Goal: Task Accomplishment & Management: Manage account settings

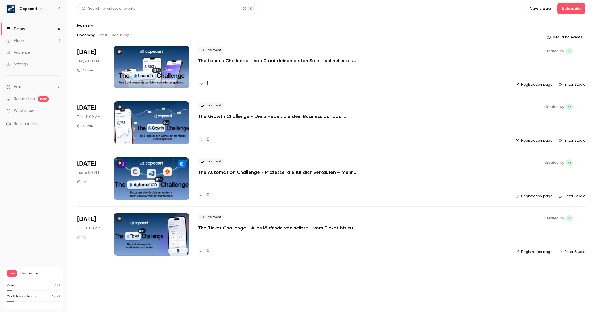
click at [176, 59] on div at bounding box center [152, 67] width 76 height 43
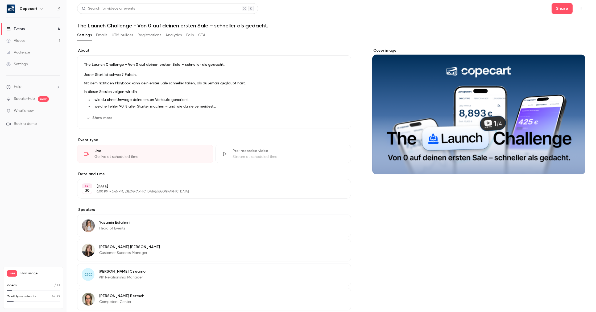
click at [101, 118] on button "Show more" at bounding box center [100, 118] width 32 height 9
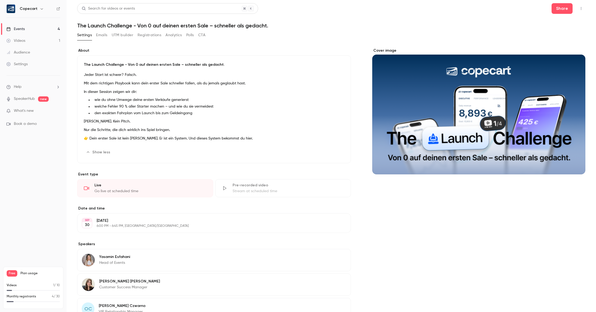
click at [332, 151] on button "Edit" at bounding box center [334, 152] width 19 height 9
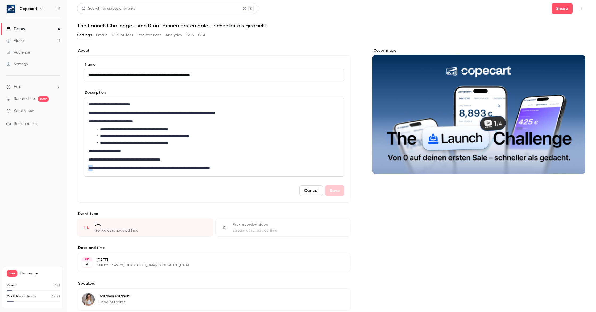
drag, startPoint x: 94, startPoint y: 168, endPoint x: 84, endPoint y: 168, distance: 9.8
click at [84, 168] on div "**********" at bounding box center [214, 137] width 260 height 79
drag, startPoint x: 88, startPoint y: 167, endPoint x: 235, endPoint y: 167, distance: 147.3
click at [235, 167] on div "**********" at bounding box center [214, 137] width 260 height 78
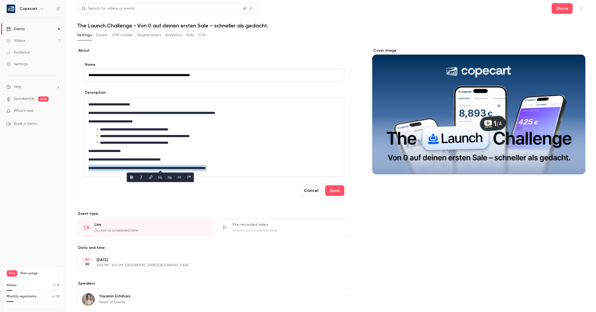
click at [129, 178] on button "bold" at bounding box center [131, 177] width 9 height 9
click at [339, 194] on button "Save" at bounding box center [334, 190] width 19 height 11
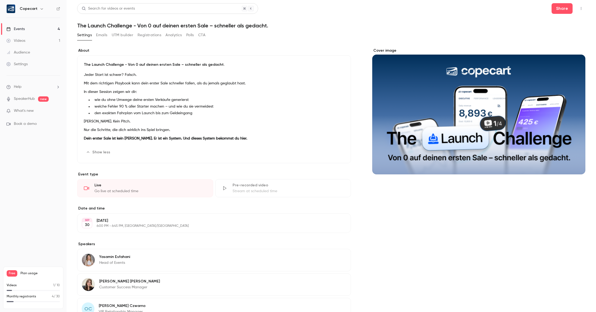
click at [47, 30] on link "Events 4" at bounding box center [33, 29] width 66 height 12
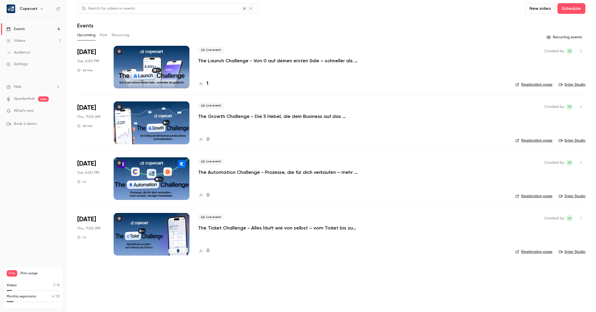
click at [177, 122] on div at bounding box center [152, 122] width 76 height 43
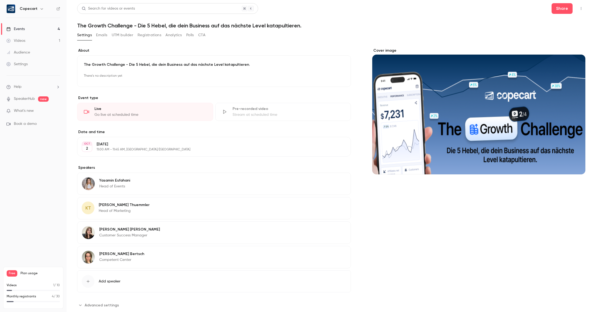
click at [338, 78] on button "Edit" at bounding box center [334, 76] width 19 height 9
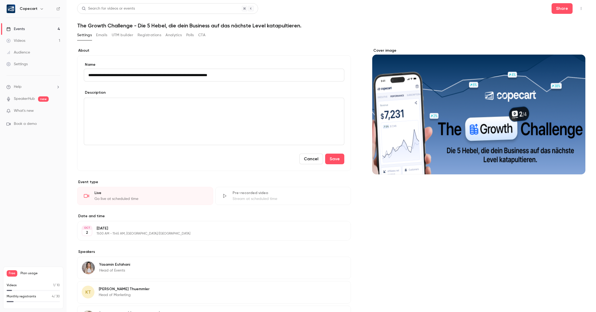
type input "**********"
click at [155, 111] on div "editor" at bounding box center [214, 121] width 260 height 47
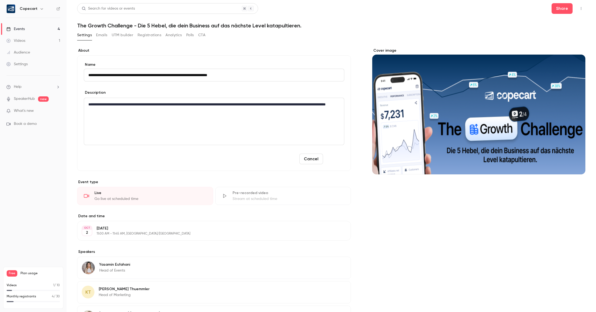
click at [336, 159] on button "Save" at bounding box center [334, 158] width 19 height 11
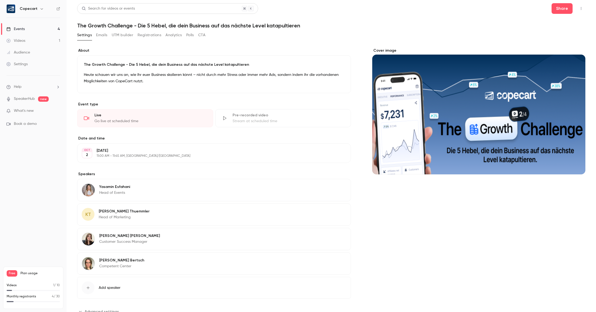
click at [40, 30] on link "Events 4" at bounding box center [33, 29] width 66 height 12
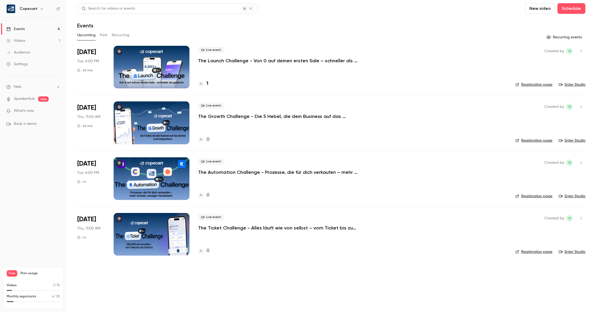
click at [141, 166] on div at bounding box center [152, 178] width 76 height 43
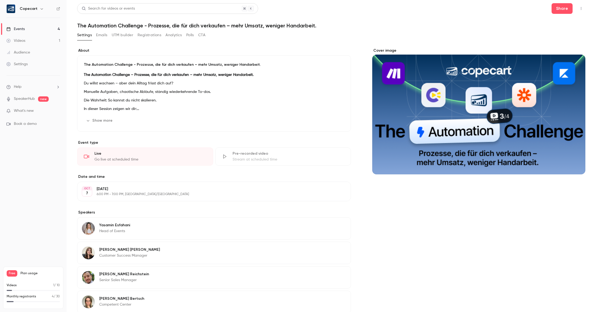
click at [98, 122] on button "Show more" at bounding box center [100, 120] width 32 height 9
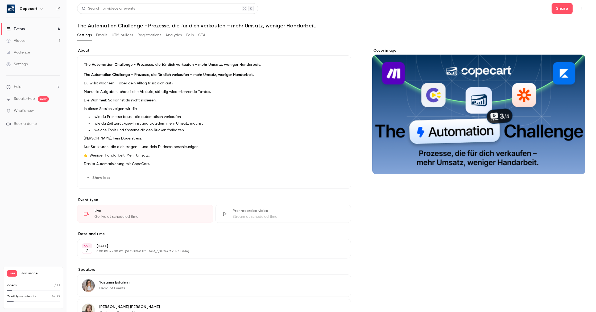
click at [252, 64] on p "The Automation Challenge - Prozesse, die für dich verkaufen – mehr Umsatz, weni…" at bounding box center [214, 64] width 260 height 5
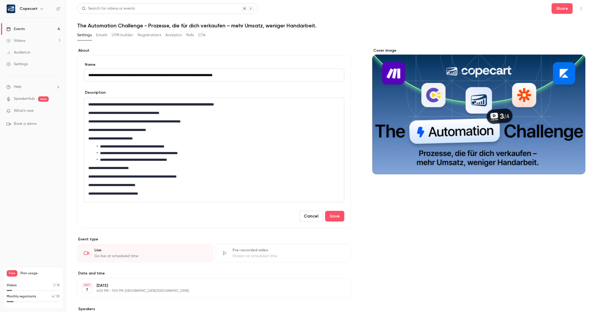
type input "**********"
click at [263, 103] on p "**********" at bounding box center [213, 104] width 251 height 6
drag, startPoint x: 93, startPoint y: 184, endPoint x: 87, endPoint y: 185, distance: 5.3
click at [87, 185] on div "**********" at bounding box center [214, 150] width 260 height 104
drag, startPoint x: 159, startPoint y: 193, endPoint x: 83, endPoint y: 193, distance: 75.5
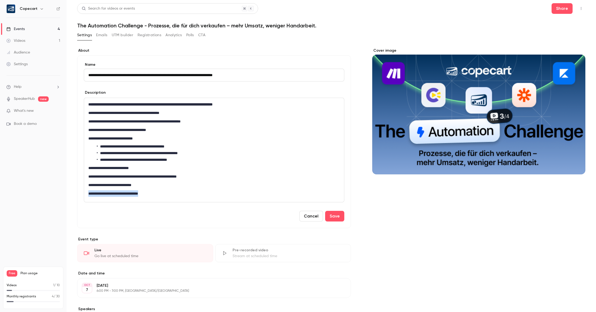
click at [83, 193] on div "**********" at bounding box center [214, 141] width 274 height 173
click at [93, 204] on icon "bold" at bounding box center [92, 203] width 4 height 4
click at [338, 218] on button "Save" at bounding box center [334, 216] width 19 height 11
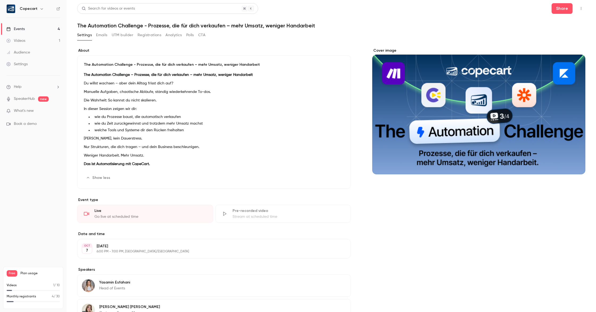
click at [22, 29] on div "Events" at bounding box center [15, 28] width 18 height 5
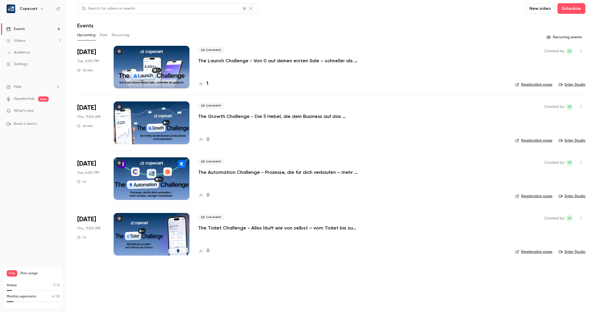
click at [139, 63] on div at bounding box center [152, 67] width 76 height 43
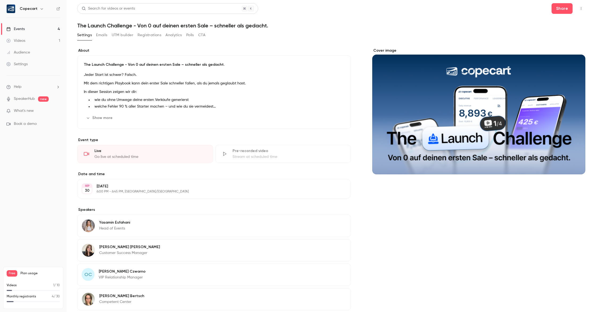
click at [274, 68] on div "The Launch Challenge - Von 0 auf deinen ersten Sale – schneller als gedacht. Je…" at bounding box center [214, 91] width 274 height 73
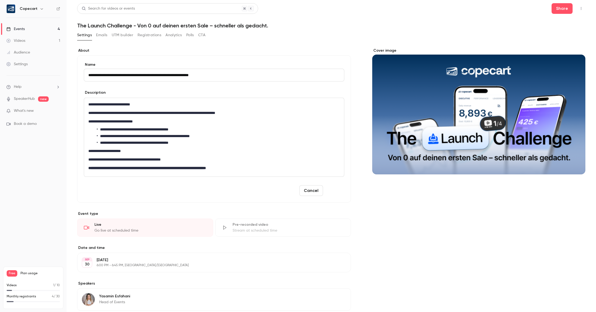
type input "**********"
click at [336, 189] on button "Save" at bounding box center [334, 190] width 19 height 11
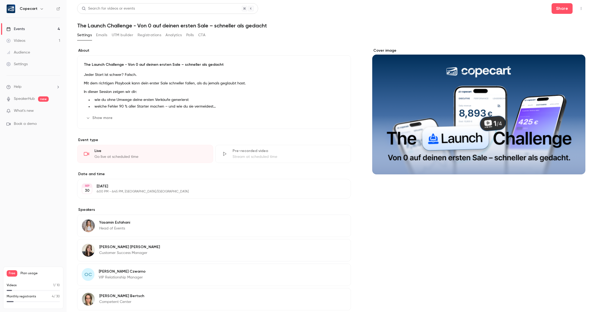
click at [108, 117] on button "Show more" at bounding box center [100, 118] width 32 height 9
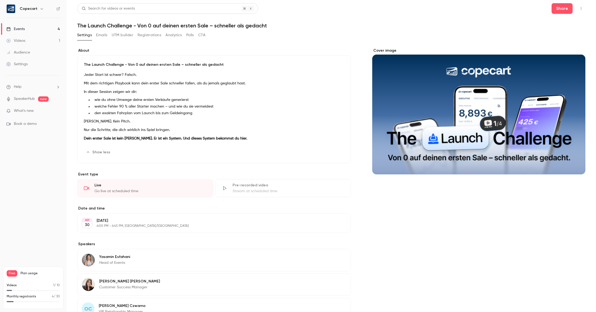
click at [39, 27] on link "Events 4" at bounding box center [33, 29] width 66 height 12
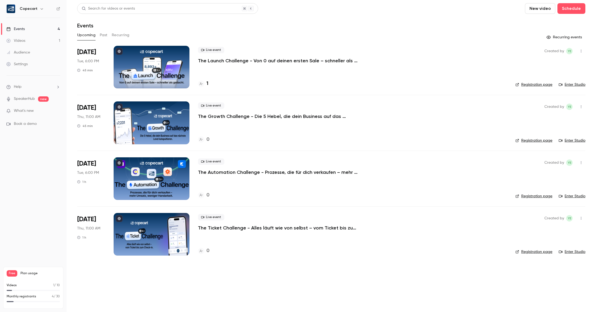
click at [144, 223] on div at bounding box center [152, 234] width 76 height 43
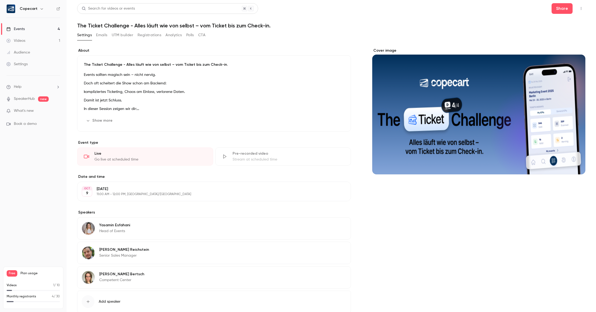
click at [95, 122] on button "Show more" at bounding box center [100, 120] width 32 height 9
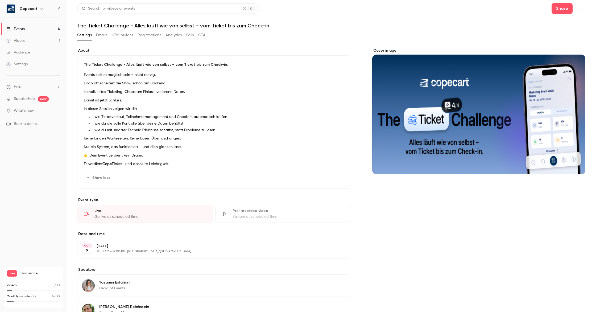
click at [330, 178] on icon "button" at bounding box center [329, 178] width 4 height 4
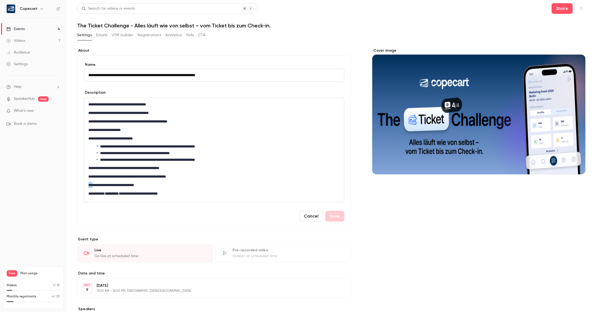
drag, startPoint x: 93, startPoint y: 185, endPoint x: 87, endPoint y: 185, distance: 6.7
click at [87, 185] on div "**********" at bounding box center [214, 150] width 260 height 104
drag, startPoint x: 89, startPoint y: 184, endPoint x: 186, endPoint y: 194, distance: 98.1
click at [186, 194] on div "**********" at bounding box center [214, 150] width 260 height 104
click at [103, 204] on icon "bold" at bounding box center [103, 203] width 4 height 4
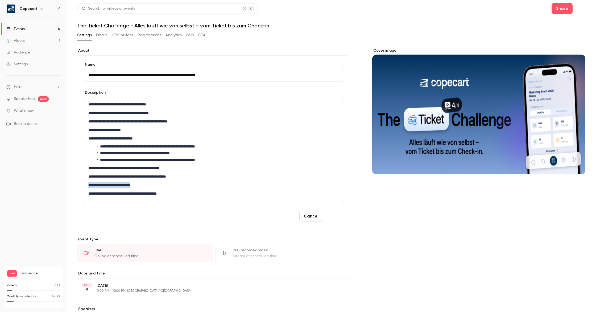
click at [340, 218] on button "Save" at bounding box center [334, 216] width 19 height 11
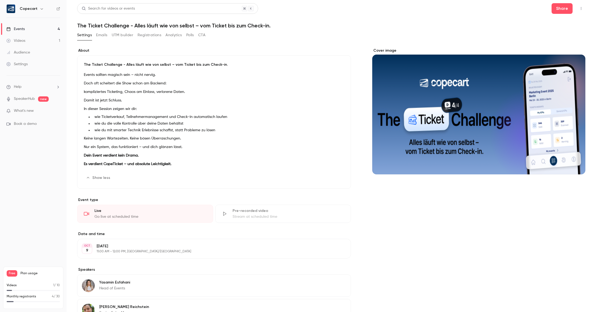
click at [32, 63] on link "Settings" at bounding box center [33, 64] width 66 height 12
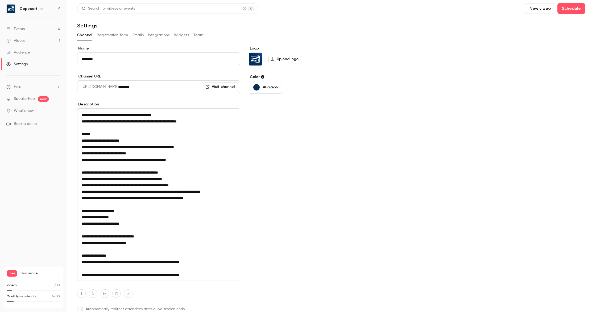
click at [228, 89] on link "Visit channel" at bounding box center [220, 86] width 35 height 9
drag, startPoint x: 86, startPoint y: 178, endPoint x: 82, endPoint y: 178, distance: 3.5
click at [82, 178] on textarea "**********" at bounding box center [158, 194] width 163 height 172
drag, startPoint x: 86, startPoint y: 184, endPoint x: 80, endPoint y: 185, distance: 6.1
click at [80, 185] on textarea "**********" at bounding box center [158, 194] width 163 height 172
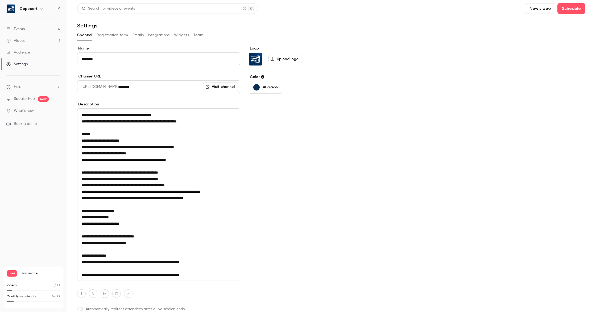
drag, startPoint x: 86, startPoint y: 191, endPoint x: 77, endPoint y: 192, distance: 8.8
click at [77, 192] on textarea "**********" at bounding box center [158, 194] width 163 height 172
drag, startPoint x: 87, startPoint y: 198, endPoint x: 78, endPoint y: 198, distance: 8.5
click at [183, 172] on textarea "**********" at bounding box center [158, 194] width 163 height 172
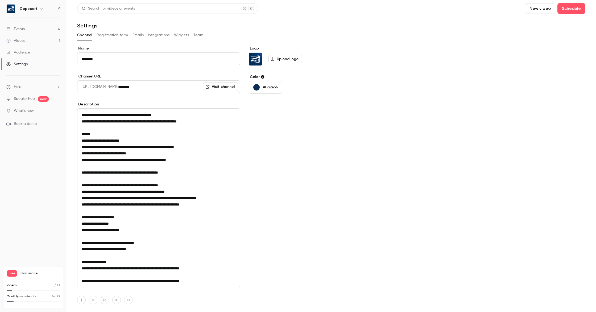
scroll to position [0, 0]
drag, startPoint x: 82, startPoint y: 185, endPoint x: 210, endPoint y: 206, distance: 129.8
click at [209, 206] on textarea "**********" at bounding box center [158, 197] width 163 height 179
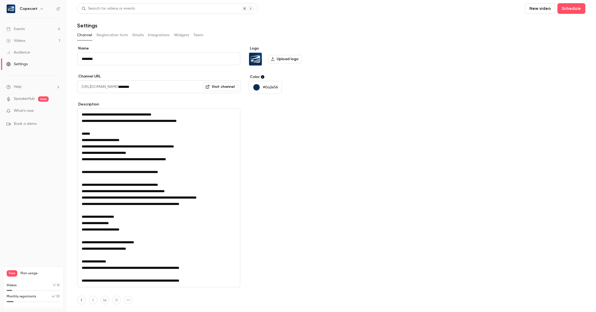
drag, startPoint x: 87, startPoint y: 280, endPoint x: 81, endPoint y: 280, distance: 6.6
click at [81, 280] on textarea "**********" at bounding box center [158, 197] width 163 height 179
click at [83, 280] on textarea "**********" at bounding box center [158, 197] width 163 height 179
drag, startPoint x: 86, startPoint y: 280, endPoint x: 79, endPoint y: 279, distance: 7.2
click at [79, 279] on textarea "**********" at bounding box center [158, 197] width 163 height 179
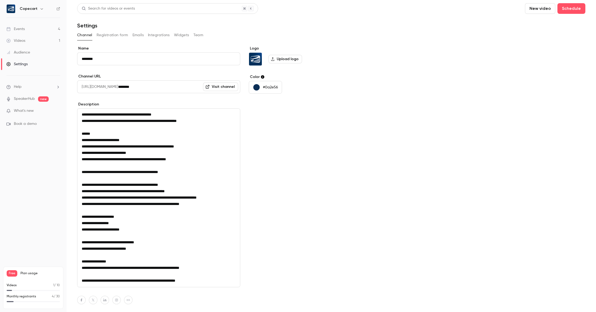
drag, startPoint x: 82, startPoint y: 280, endPoint x: 199, endPoint y: 280, distance: 117.3
click at [199, 280] on textarea "**********" at bounding box center [158, 197] width 163 height 179
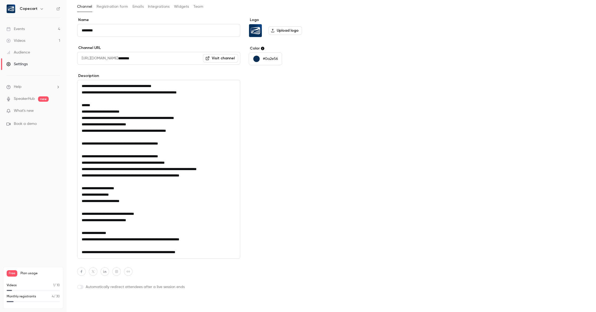
click at [108, 306] on button "Update channel" at bounding box center [98, 303] width 42 height 11
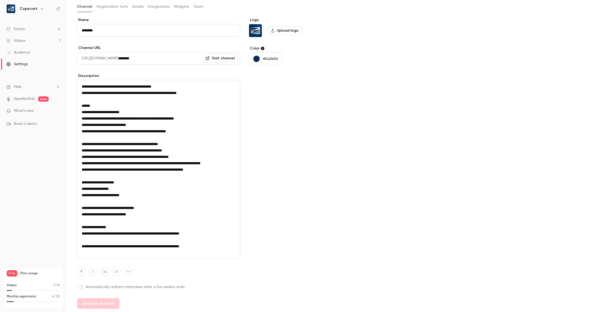
type textarea "**********"
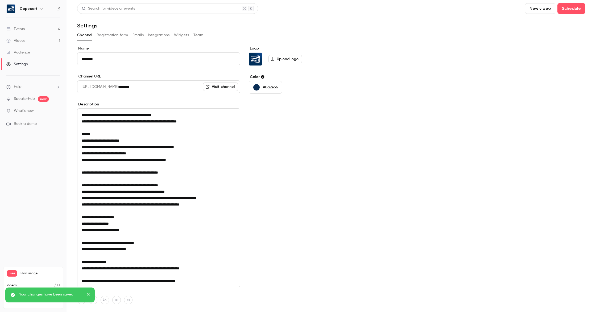
scroll to position [1, 0]
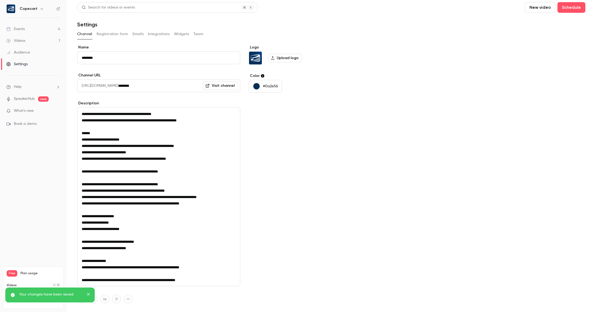
click at [107, 33] on button "Registration form" at bounding box center [113, 34] width 32 height 9
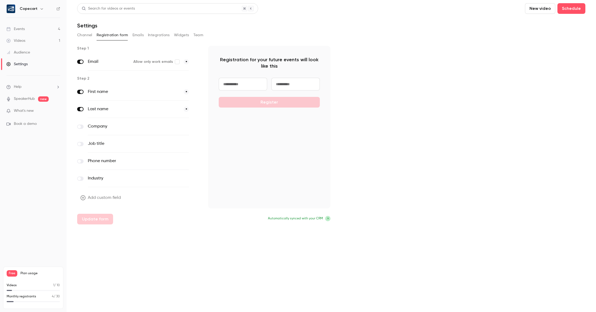
click at [27, 26] on link "Events 4" at bounding box center [33, 29] width 66 height 12
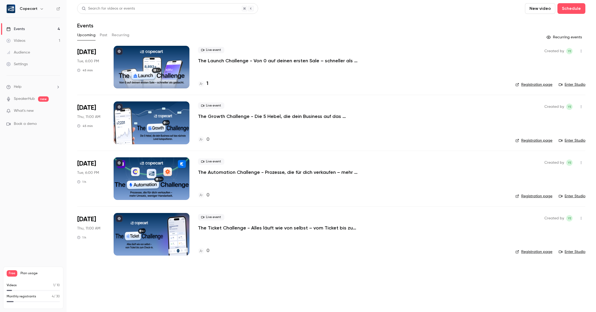
click at [103, 34] on button "Past" at bounding box center [104, 35] width 8 height 9
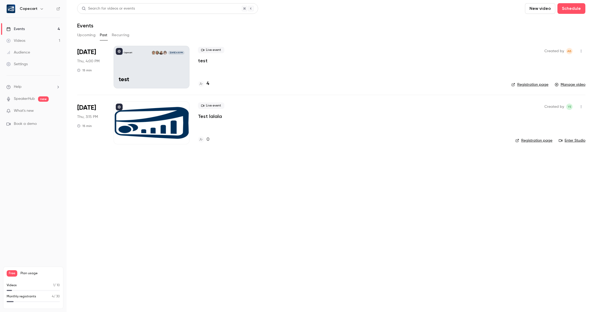
click at [582, 51] on icon "button" at bounding box center [581, 51] width 4 height 4
click at [478, 52] on div at bounding box center [298, 156] width 596 height 312
click at [568, 86] on link "Manage video" at bounding box center [570, 84] width 31 height 5
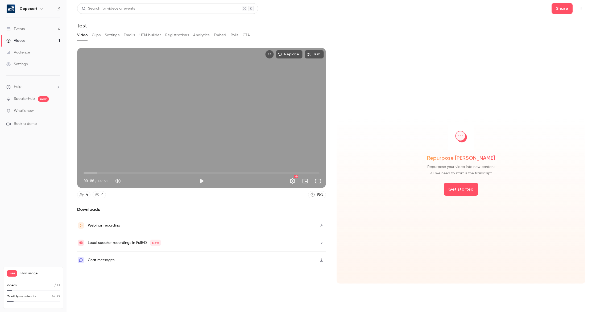
click at [110, 35] on button "Settings" at bounding box center [112, 35] width 15 height 9
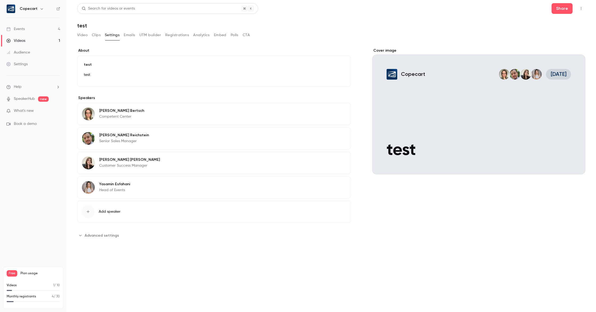
click at [130, 35] on button "Emails" at bounding box center [129, 35] width 11 height 9
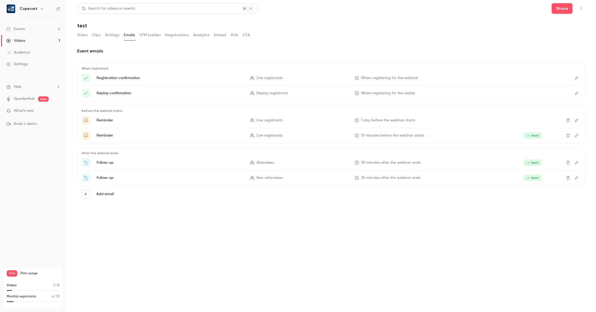
click at [146, 36] on button "UTM builder" at bounding box center [150, 35] width 22 height 9
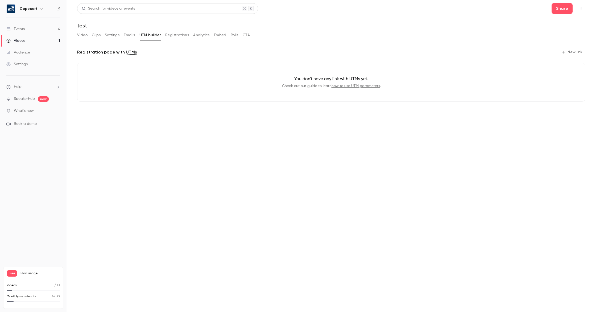
click at [181, 36] on button "Registrations" at bounding box center [177, 35] width 24 height 9
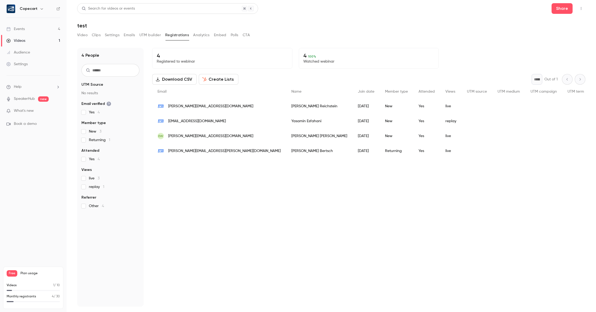
click at [197, 35] on button "Analytics" at bounding box center [201, 35] width 16 height 9
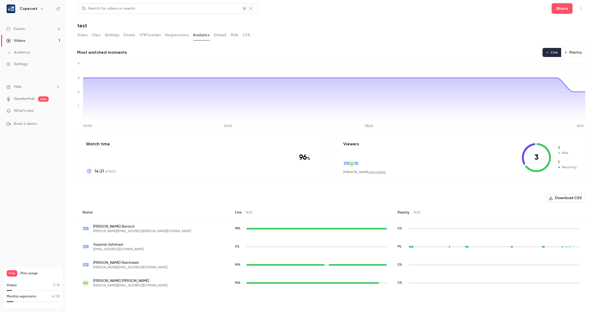
click at [212, 36] on div "Video Clips Settings Emails UTM builder Registrations Analytics Embed Polls CTA" at bounding box center [163, 35] width 173 height 9
click at [219, 35] on button "Embed" at bounding box center [220, 35] width 13 height 9
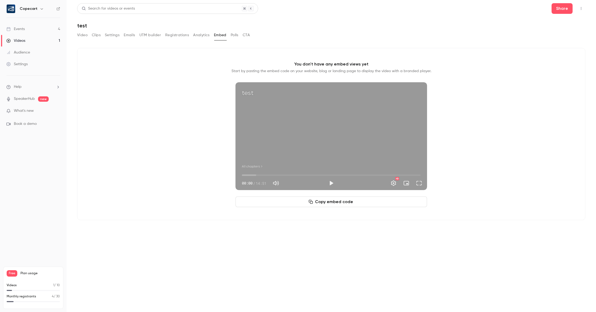
click at [228, 35] on div "Video Clips Settings Emails UTM builder Registrations Analytics Embed Polls CTA" at bounding box center [163, 35] width 173 height 9
click at [231, 35] on button "Polls" at bounding box center [235, 35] width 8 height 9
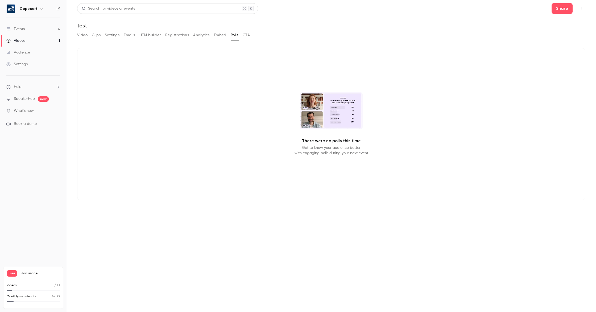
click at [245, 34] on button "CTA" at bounding box center [246, 35] width 7 height 9
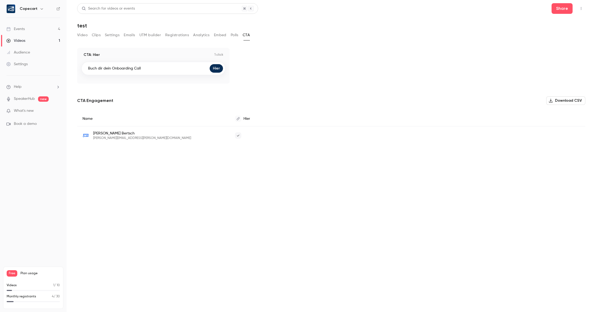
click at [80, 34] on button "Video" at bounding box center [82, 35] width 10 height 9
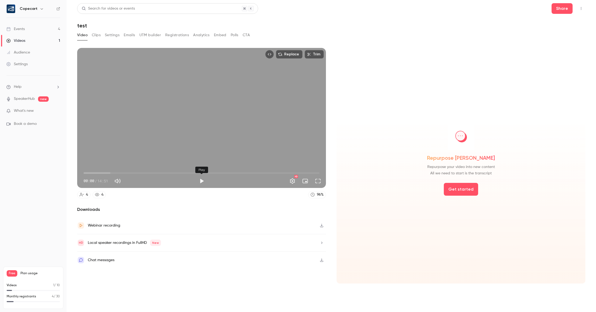
click at [201, 181] on button "Play" at bounding box center [201, 181] width 11 height 11
click at [200, 180] on button "Pause" at bounding box center [201, 181] width 11 height 11
type input "*"
click at [23, 28] on div "Events" at bounding box center [15, 28] width 18 height 5
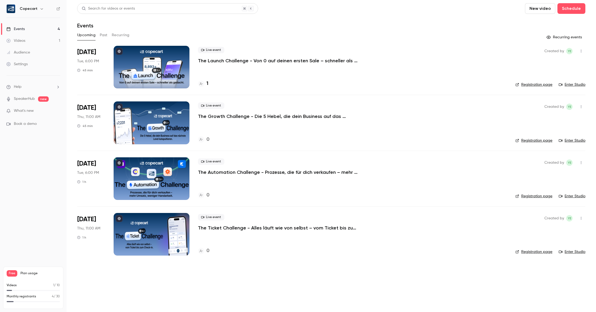
click at [23, 65] on div "Settings" at bounding box center [16, 63] width 21 height 5
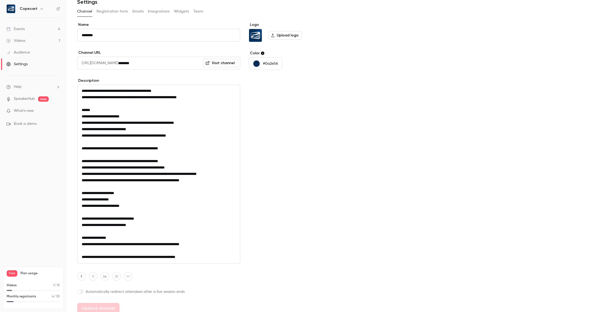
scroll to position [28, 0]
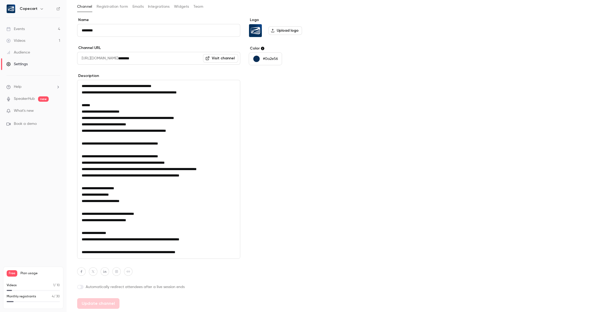
drag, startPoint x: 81, startPoint y: 251, endPoint x: 205, endPoint y: 255, distance: 123.2
click at [205, 255] on textarea "**********" at bounding box center [158, 169] width 163 height 179
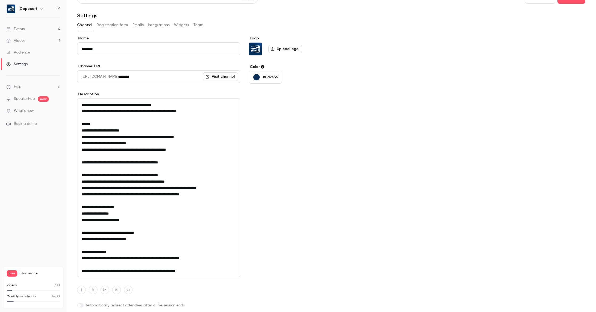
scroll to position [11, 0]
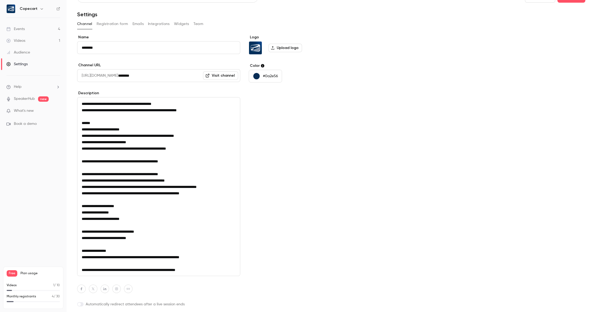
click at [222, 76] on link "Visit channel" at bounding box center [220, 75] width 35 height 9
click at [39, 30] on link "Events 4" at bounding box center [33, 29] width 66 height 12
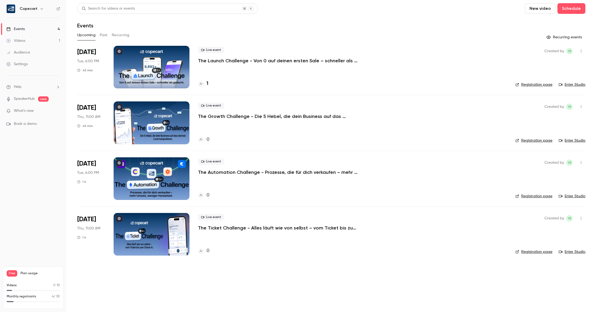
click at [102, 34] on button "Past" at bounding box center [104, 35] width 8 height 9
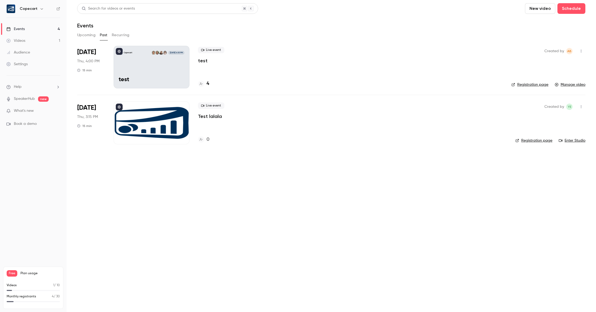
click at [582, 52] on icon "button" at bounding box center [581, 51] width 4 height 4
click at [551, 108] on div "Delete" at bounding box center [560, 105] width 40 height 5
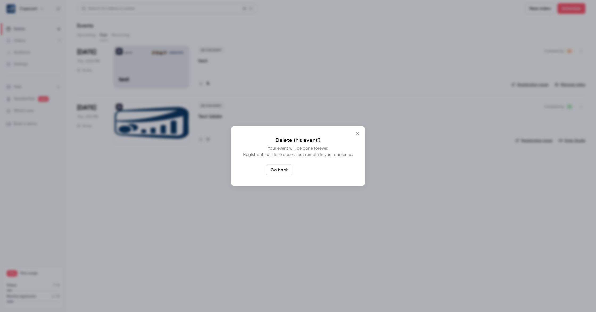
click at [320, 171] on button "Delete event" at bounding box center [312, 169] width 36 height 11
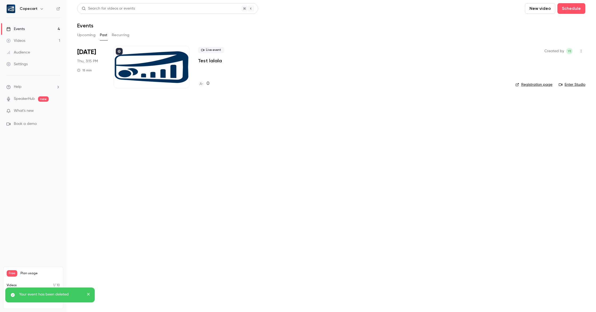
click at [583, 53] on button "button" at bounding box center [581, 51] width 9 height 9
click at [547, 122] on div "Delete" at bounding box center [560, 119] width 40 height 5
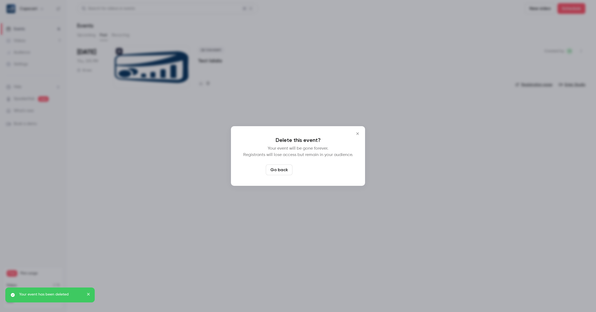
click at [323, 171] on button "Delete event" at bounding box center [312, 169] width 36 height 11
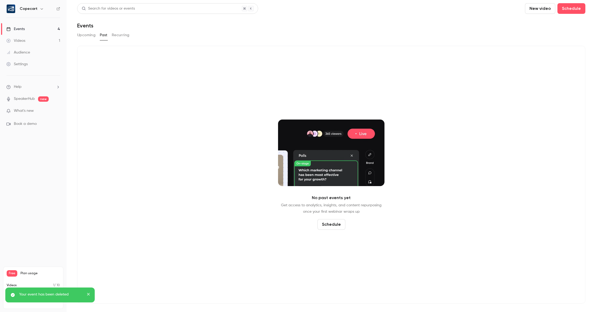
click at [33, 62] on link "Settings" at bounding box center [33, 64] width 66 height 12
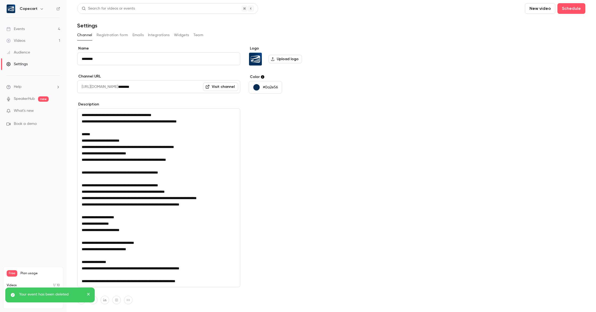
click at [228, 89] on link "Visit channel" at bounding box center [220, 86] width 35 height 9
click at [31, 28] on link "Events 4" at bounding box center [33, 29] width 66 height 12
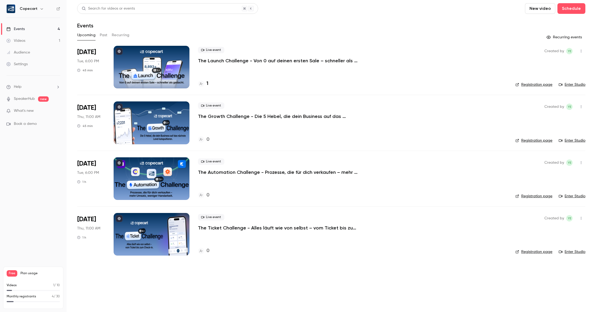
click at [31, 40] on link "Videos 1" at bounding box center [33, 41] width 66 height 12
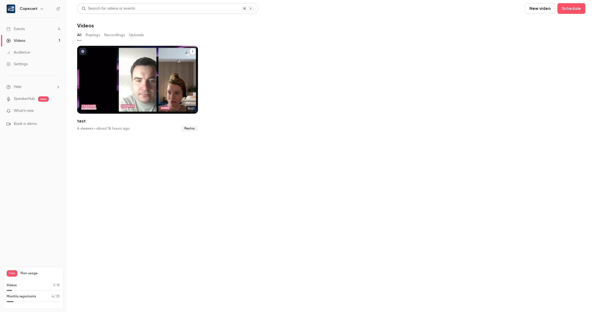
click at [193, 52] on icon "test" at bounding box center [192, 51] width 3 height 3
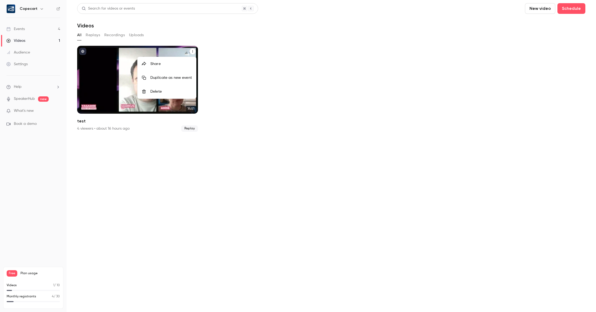
click at [134, 36] on div at bounding box center [298, 156] width 596 height 312
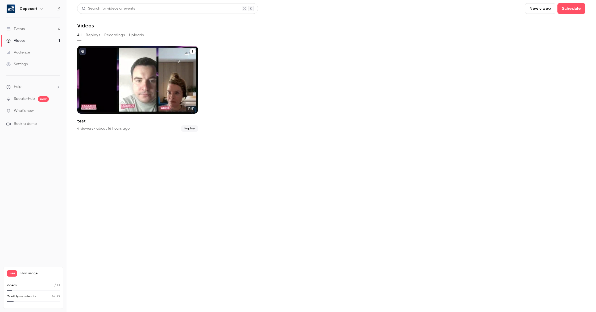
click at [134, 36] on button "Uploads" at bounding box center [136, 35] width 15 height 9
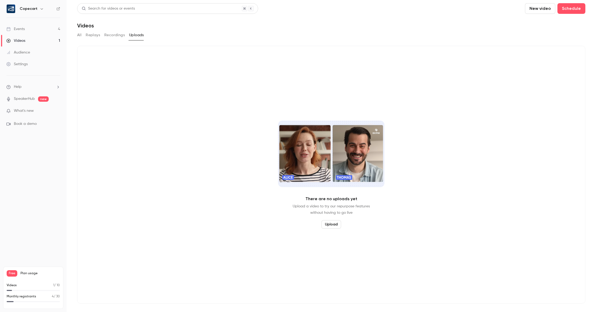
click at [114, 35] on button "Recordings" at bounding box center [114, 35] width 20 height 9
click at [96, 35] on button "Replays" at bounding box center [93, 35] width 14 height 9
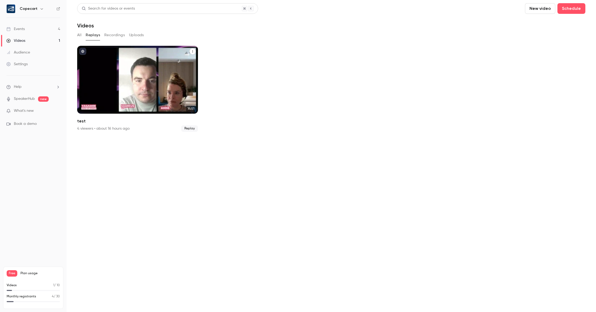
click at [193, 51] on icon "test" at bounding box center [192, 51] width 3 height 3
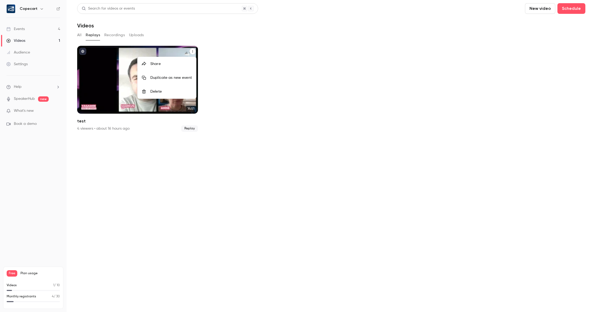
click at [172, 92] on div "Delete" at bounding box center [170, 91] width 41 height 5
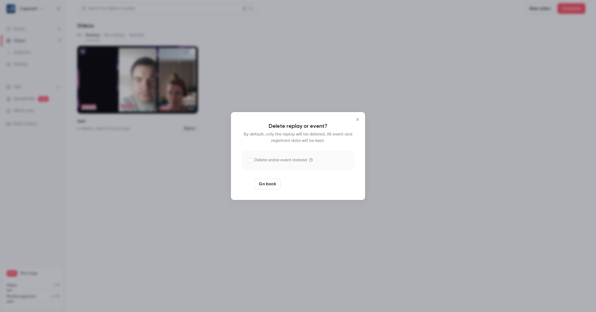
click at [298, 181] on button "Delete replay and event" at bounding box center [312, 183] width 59 height 11
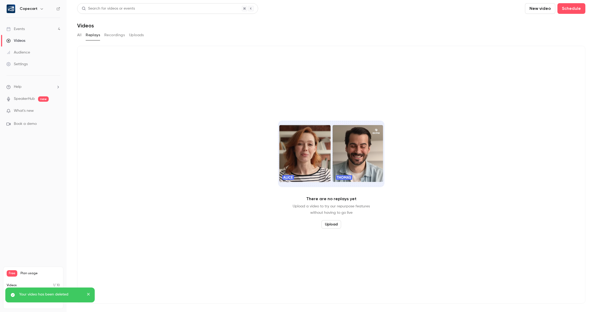
click at [29, 64] on link "Settings" at bounding box center [33, 64] width 66 height 12
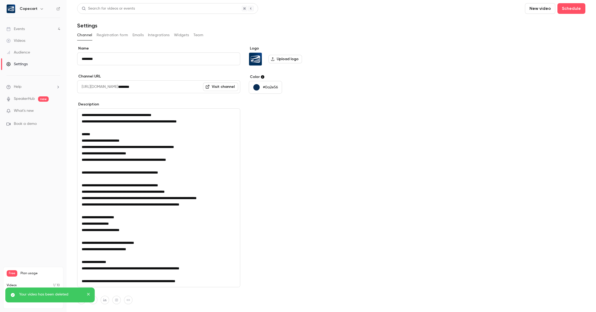
click at [226, 88] on link "Visit channel" at bounding box center [220, 86] width 35 height 9
click at [32, 28] on link "Events 4" at bounding box center [33, 29] width 66 height 12
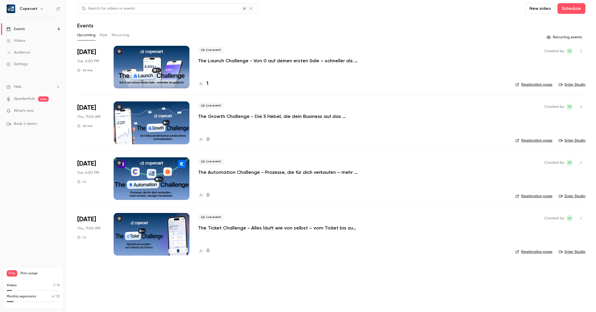
click at [267, 226] on p "The Ticket Challenge - Alles läuft wie von selbst – vom Ticket bis zum Check-in." at bounding box center [278, 227] width 160 height 6
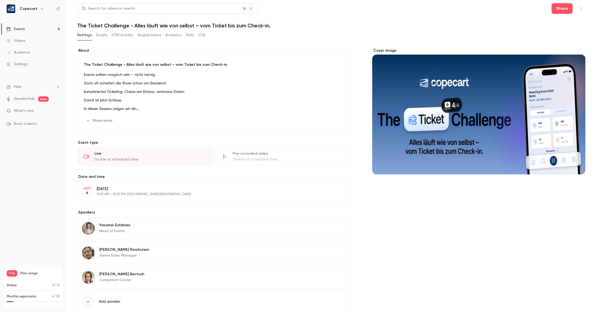
click at [225, 65] on p "The Ticket Challenge - Alles läuft wie von selbst – vom Ticket bis zum Check-in." at bounding box center [214, 64] width 260 height 5
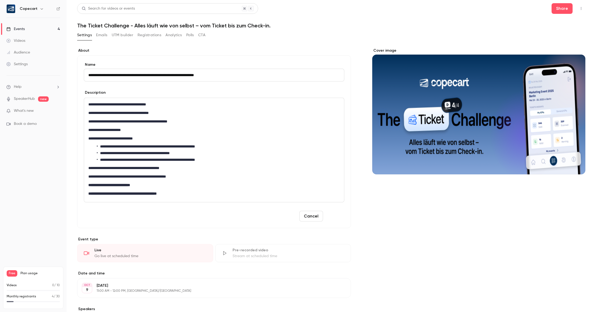
type input "**********"
click at [334, 216] on button "Save" at bounding box center [334, 216] width 19 height 11
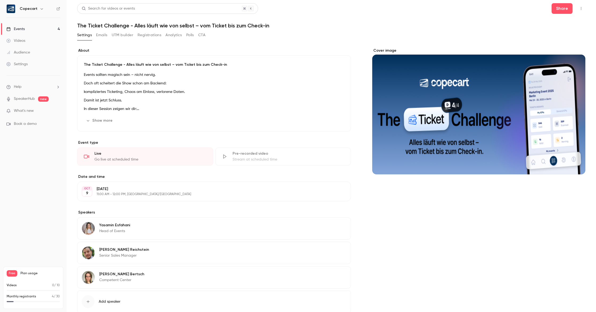
click at [26, 65] on div "Settings" at bounding box center [16, 63] width 21 height 5
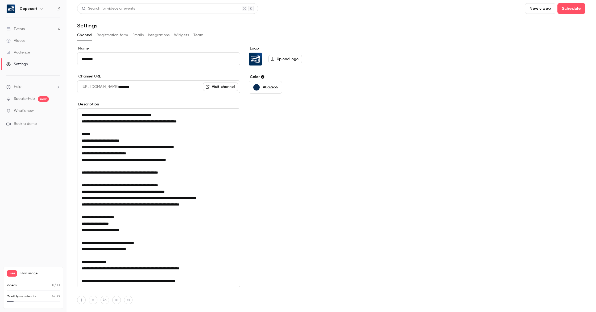
click at [136, 34] on button "Emails" at bounding box center [137, 35] width 11 height 9
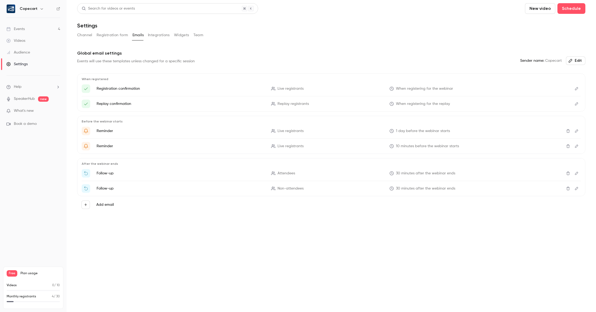
click at [33, 26] on link "Events 4" at bounding box center [33, 29] width 66 height 12
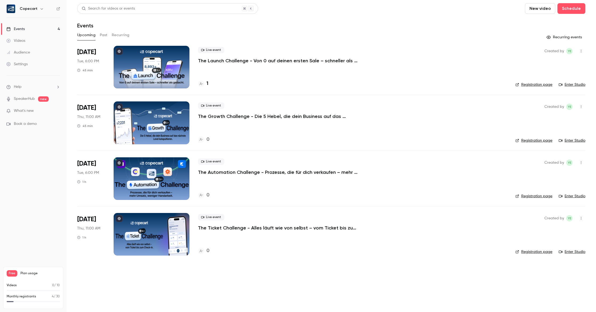
click at [236, 60] on p "The Launch Challenge - Von 0 auf deinen ersten Sale – schneller als gedacht" at bounding box center [278, 60] width 160 height 6
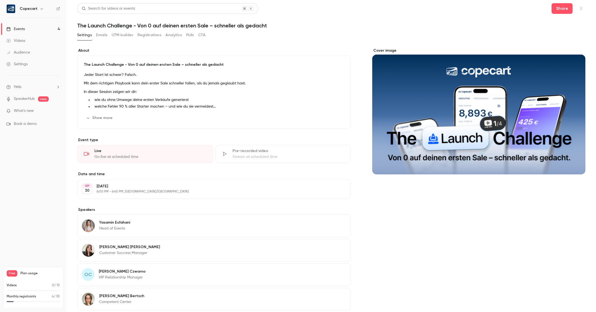
click at [99, 35] on button "Emails" at bounding box center [101, 35] width 11 height 9
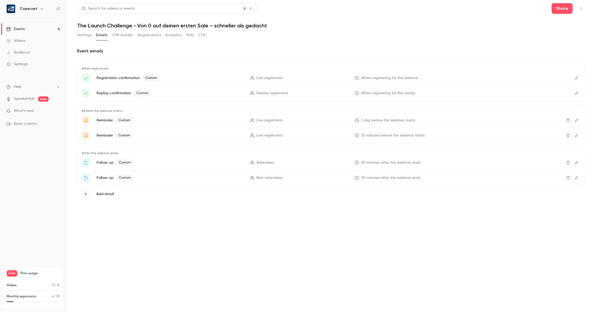
click at [576, 80] on button "Edit" at bounding box center [576, 78] width 9 height 9
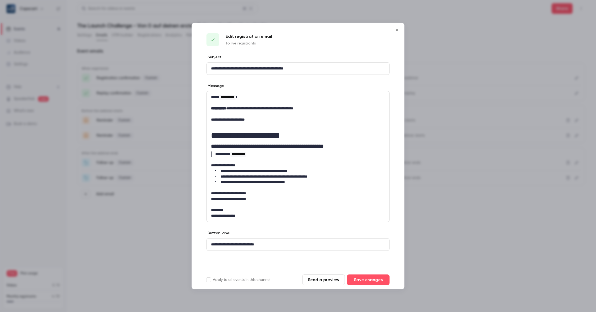
click at [397, 31] on icon "Close" at bounding box center [397, 30] width 6 height 4
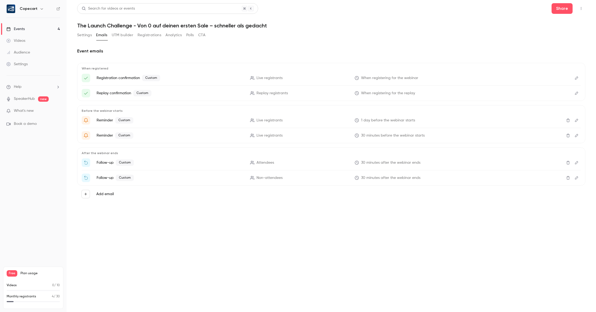
click at [577, 164] on icon "Edit" at bounding box center [576, 163] width 4 height 4
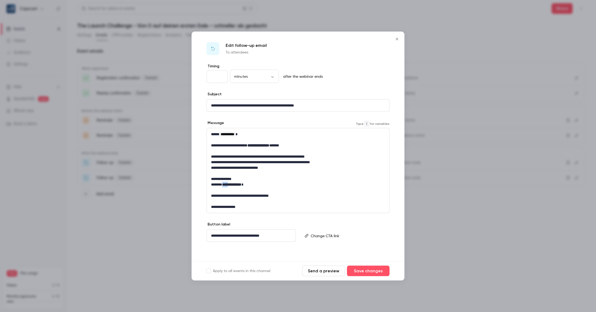
drag, startPoint x: 226, startPoint y: 184, endPoint x: 232, endPoint y: 184, distance: 5.9
click at [232, 184] on strong "**********" at bounding box center [231, 184] width 19 height 4
drag, startPoint x: 200, startPoint y: 194, endPoint x: 210, endPoint y: 194, distance: 10.1
click at [201, 194] on icon "bold" at bounding box center [200, 194] width 4 height 4
click at [327, 192] on p "editor" at bounding box center [298, 190] width 174 height 6
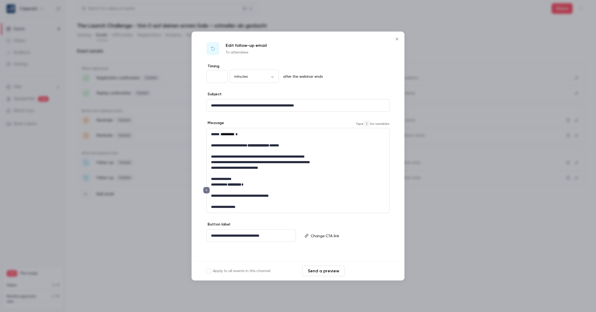
click at [366, 271] on button "Save changes" at bounding box center [368, 270] width 43 height 11
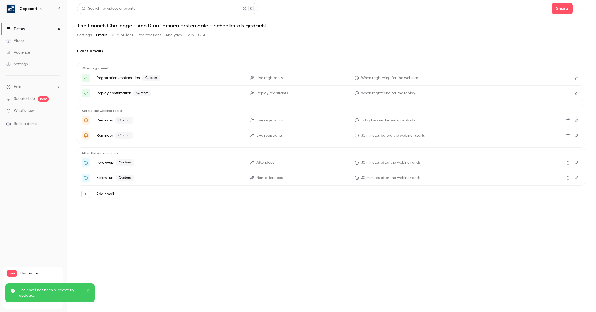
click at [576, 122] on icon "Edit" at bounding box center [576, 120] width 4 height 4
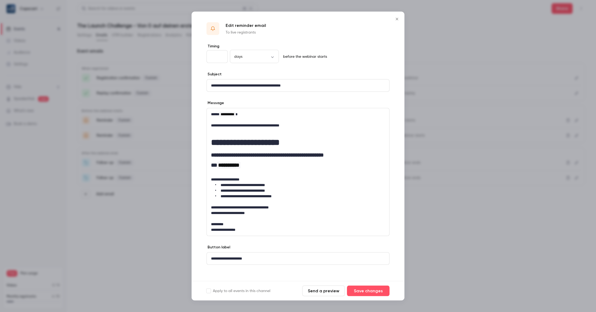
click at [328, 291] on button "Send a preview" at bounding box center [323, 290] width 43 height 11
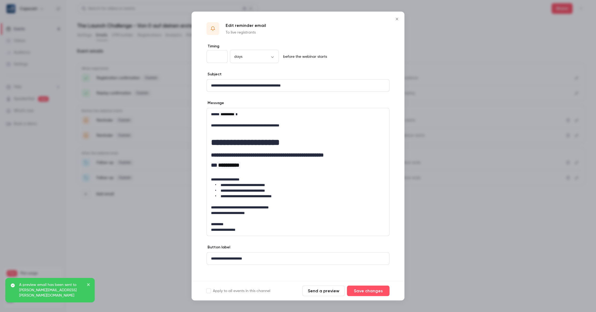
click at [129, 210] on div at bounding box center [298, 156] width 596 height 312
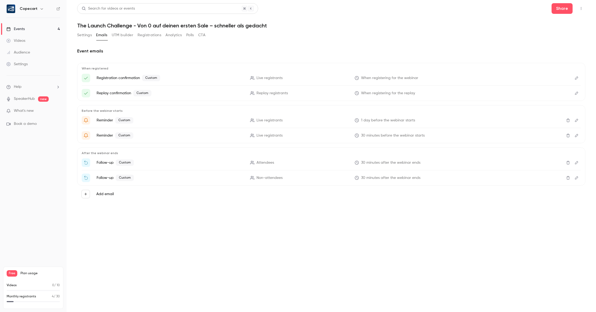
click at [576, 79] on icon "Edit" at bounding box center [576, 78] width 4 height 4
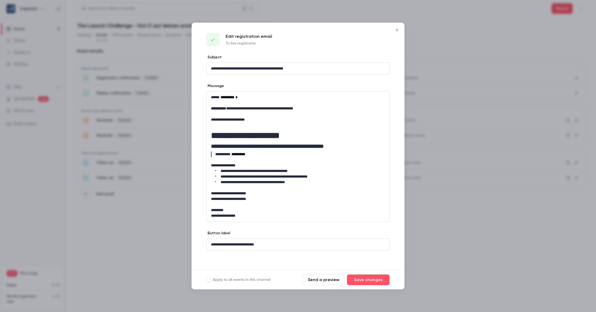
drag, startPoint x: 394, startPoint y: 30, endPoint x: 463, endPoint y: 45, distance: 70.1
click at [395, 30] on icon "Close" at bounding box center [397, 30] width 6 height 4
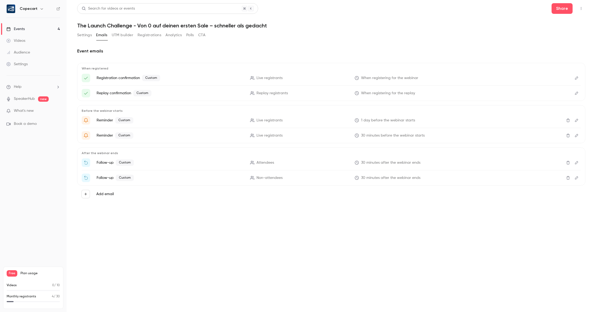
click at [576, 93] on icon "Edit" at bounding box center [576, 93] width 4 height 4
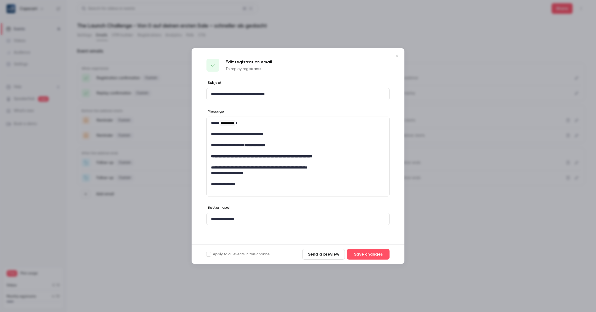
click at [397, 57] on icon "Close" at bounding box center [397, 55] width 6 height 4
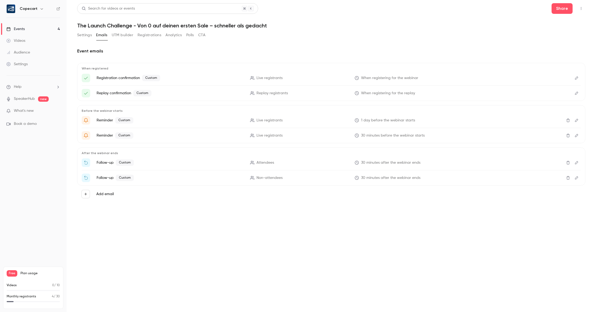
click at [576, 78] on icon "Edit" at bounding box center [576, 78] width 4 height 4
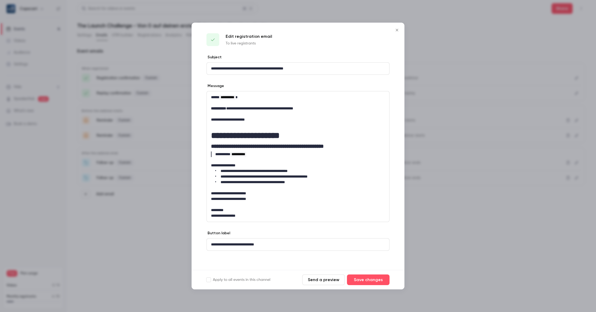
click at [398, 31] on icon "Close" at bounding box center [397, 30] width 6 height 4
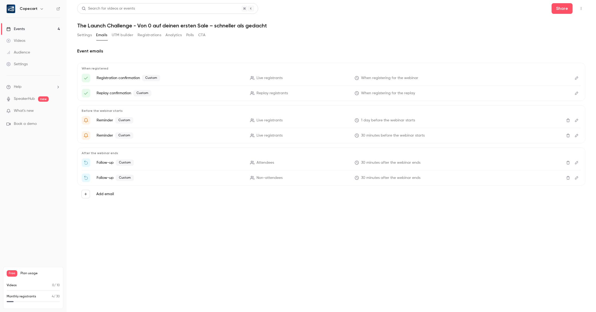
click at [577, 119] on icon "Edit" at bounding box center [576, 120] width 4 height 4
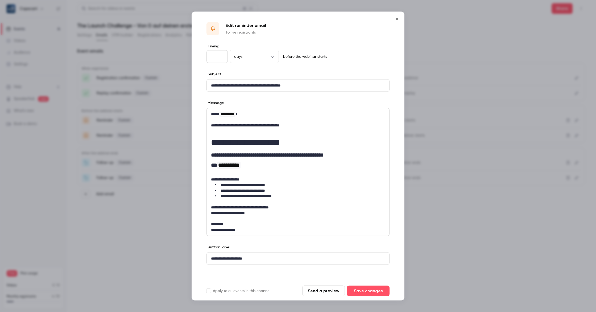
click at [397, 19] on icon "Close" at bounding box center [396, 19] width 2 height 2
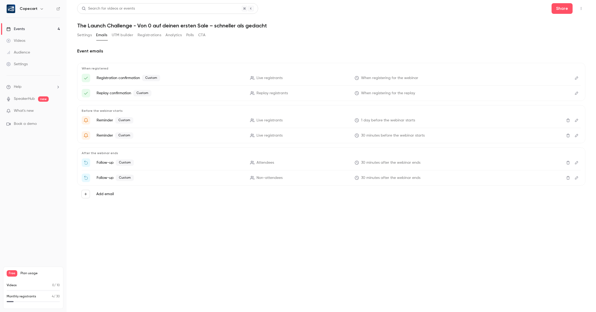
click at [32, 30] on link "Events 4" at bounding box center [33, 29] width 66 height 12
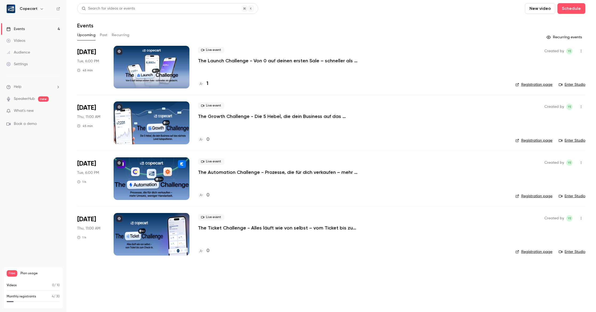
click at [542, 85] on link "Registration page" at bounding box center [533, 84] width 37 height 5
click at [532, 196] on link "Registration page" at bounding box center [533, 195] width 37 height 5
click at [536, 83] on link "Registration page" at bounding box center [533, 84] width 37 height 5
click at [542, 84] on link "Registration page" at bounding box center [533, 84] width 37 height 5
click at [539, 140] on link "Registration page" at bounding box center [533, 140] width 37 height 5
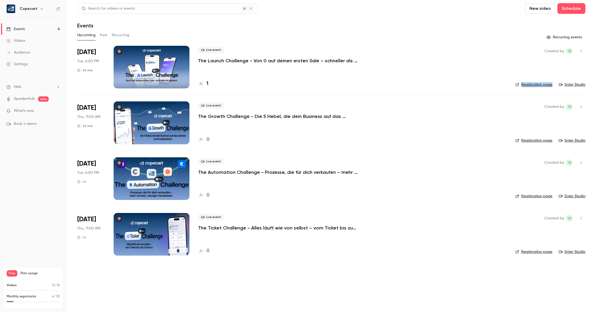
click at [537, 194] on link "Registration page" at bounding box center [533, 195] width 37 height 5
click at [534, 252] on link "Registration page" at bounding box center [533, 251] width 37 height 5
click at [534, 140] on link "Registration page" at bounding box center [533, 140] width 37 height 5
click at [533, 85] on link "Registration page" at bounding box center [533, 84] width 37 height 5
click at [530, 140] on link "Registration page" at bounding box center [533, 140] width 37 height 5
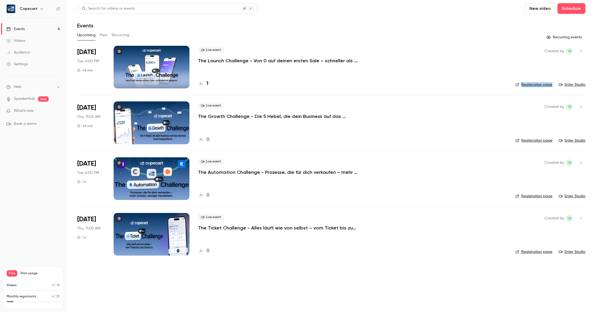
click at [34, 66] on link "Settings" at bounding box center [33, 64] width 66 height 12
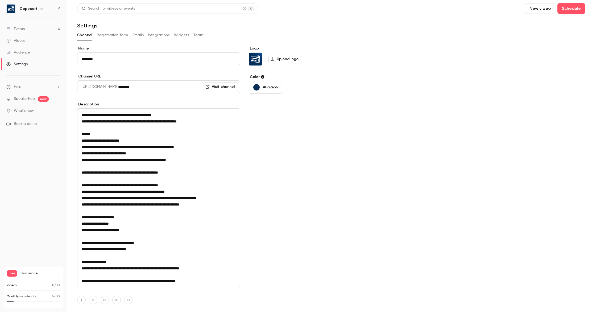
click at [153, 35] on button "Integrations" at bounding box center [159, 35] width 22 height 9
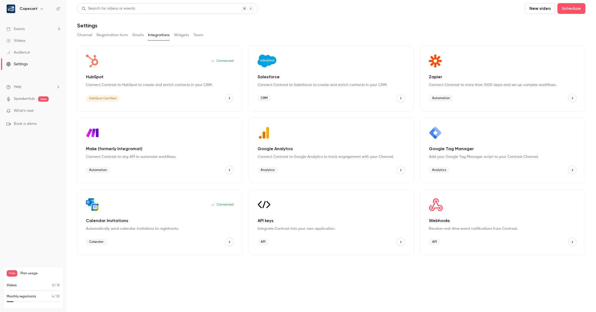
click at [182, 36] on button "Widgets" at bounding box center [181, 35] width 15 height 9
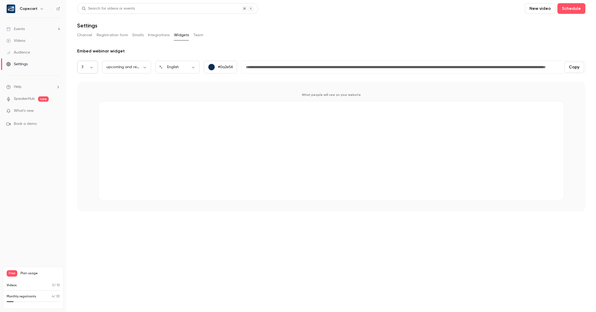
click at [91, 69] on body "**********" at bounding box center [298, 156] width 596 height 312
click at [90, 129] on li "4" at bounding box center [87, 126] width 21 height 14
type input "*"
type input "**********"
click at [139, 68] on body "**********" at bounding box center [298, 156] width 596 height 312
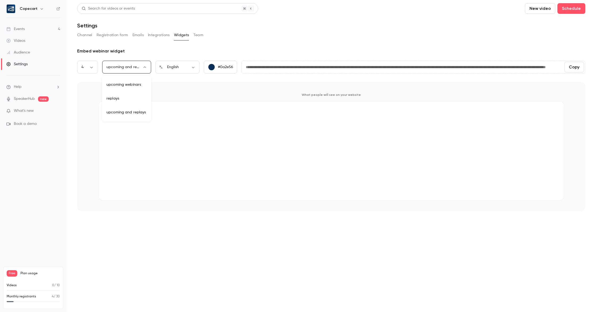
click at [138, 86] on li "upcoming webinars" at bounding box center [126, 85] width 49 height 14
type input "********"
type input "**********"
click at [192, 69] on body "**********" at bounding box center [298, 156] width 596 height 312
click at [187, 155] on li "Deutsch" at bounding box center [177, 154] width 44 height 14
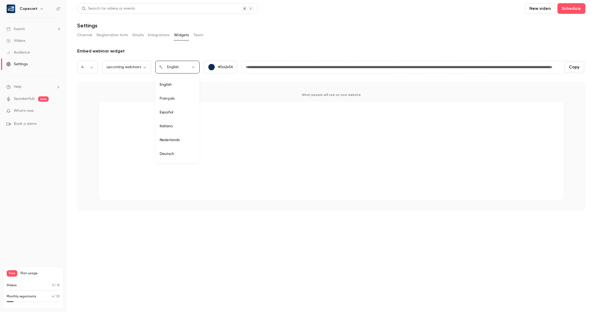
type input "**"
type input "**********"
click at [83, 36] on button "Channel" at bounding box center [84, 35] width 15 height 9
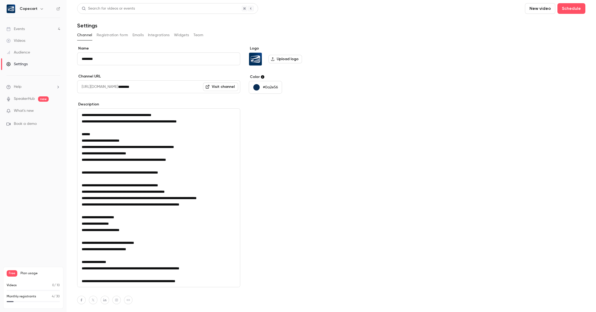
click at [181, 37] on button "Widgets" at bounding box center [181, 35] width 15 height 9
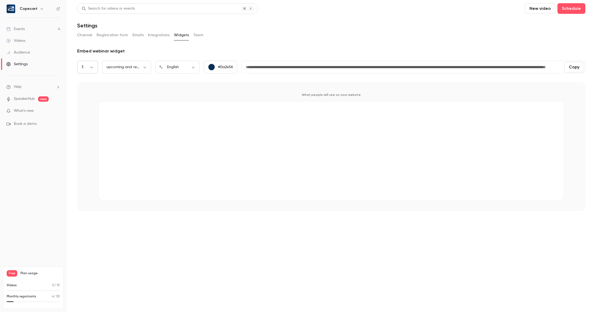
click at [92, 66] on body "**********" at bounding box center [298, 156] width 596 height 312
click at [88, 127] on li "4" at bounding box center [87, 126] width 21 height 14
type input "*"
type input "**********"
click at [193, 64] on div "English ** ​" at bounding box center [177, 67] width 44 height 13
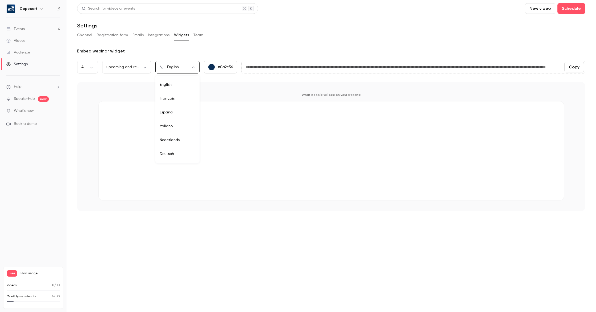
click at [194, 66] on body "**********" at bounding box center [298, 156] width 596 height 312
click at [180, 152] on li "Deutsch" at bounding box center [177, 154] width 44 height 14
type input "**"
type input "**********"
click at [134, 68] on body "**********" at bounding box center [298, 156] width 596 height 312
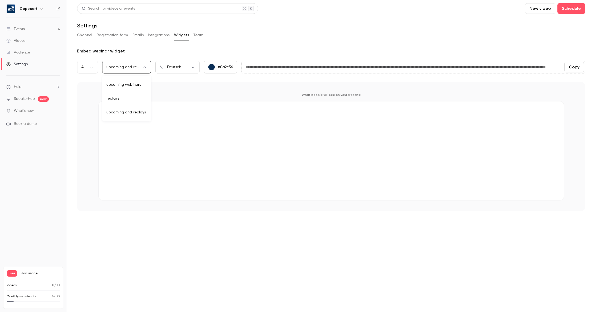
click at [135, 99] on li "replays" at bounding box center [126, 98] width 49 height 14
type input "****"
type input "**********"
click at [578, 68] on button "Copy" at bounding box center [574, 67] width 20 height 11
click at [33, 32] on link "Events 4" at bounding box center [33, 29] width 66 height 12
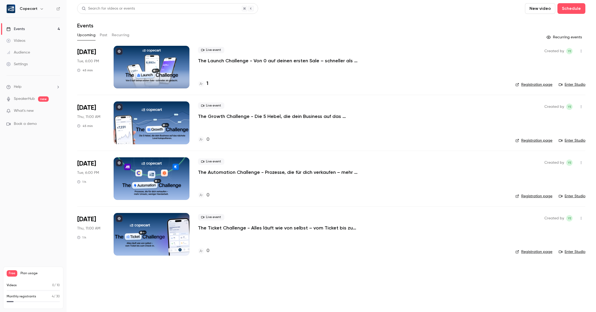
click at [136, 54] on div at bounding box center [152, 67] width 76 height 43
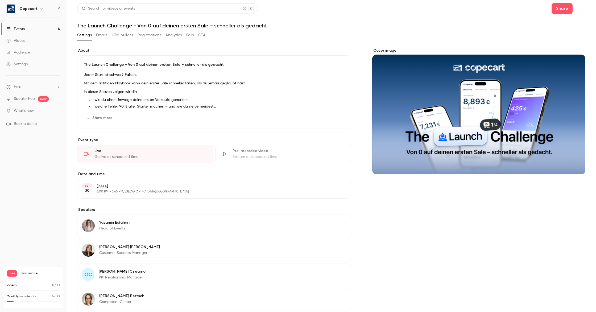
click at [102, 35] on button "Emails" at bounding box center [101, 35] width 11 height 9
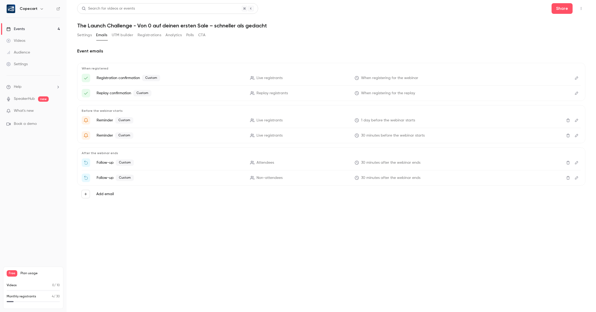
click at [577, 78] on icon "Edit" at bounding box center [576, 77] width 3 height 3
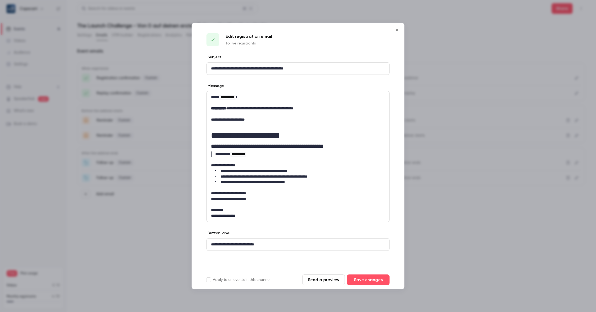
click at [398, 29] on icon "Close" at bounding box center [397, 30] width 6 height 4
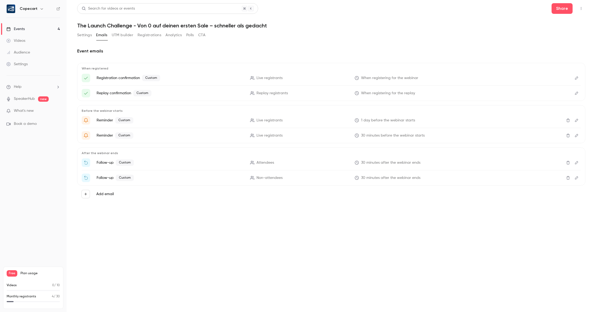
click at [576, 122] on icon "Edit" at bounding box center [576, 120] width 3 height 3
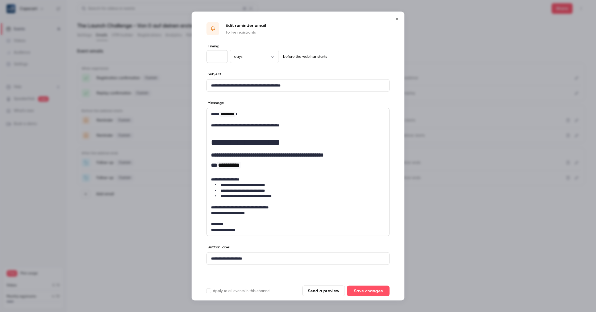
scroll to position [3, 0]
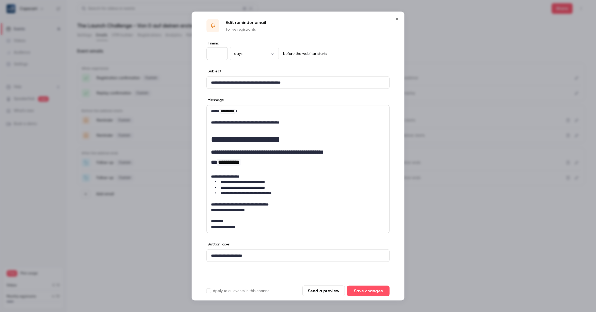
drag, startPoint x: 396, startPoint y: 19, endPoint x: 371, endPoint y: 15, distance: 24.9
click at [396, 19] on icon "Close" at bounding box center [397, 19] width 6 height 4
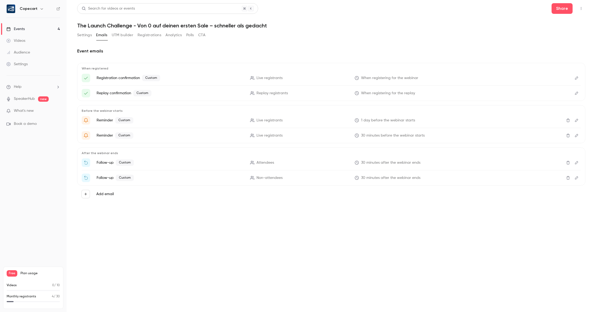
click at [87, 35] on button "Settings" at bounding box center [84, 35] width 15 height 9
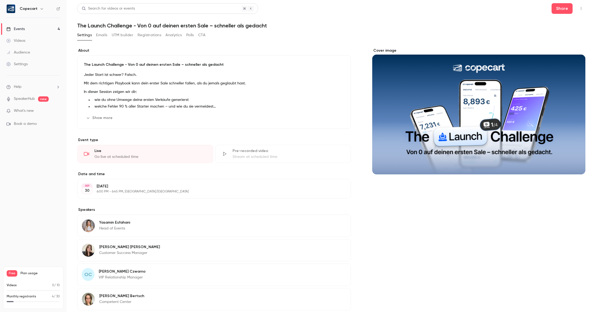
drag, startPoint x: 36, startPoint y: 10, endPoint x: 39, endPoint y: 10, distance: 3.5
click at [37, 10] on div "Copecart" at bounding box center [36, 9] width 32 height 6
click at [40, 10] on icon "button" at bounding box center [42, 9] width 4 height 4
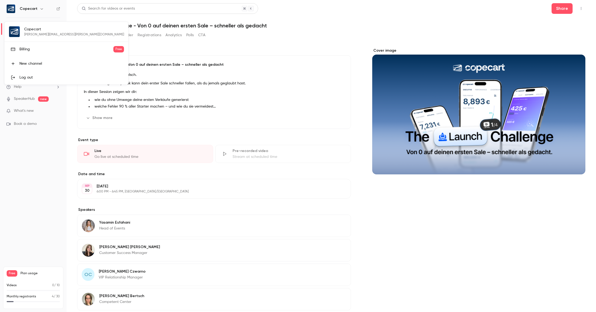
click at [163, 50] on div at bounding box center [298, 156] width 596 height 312
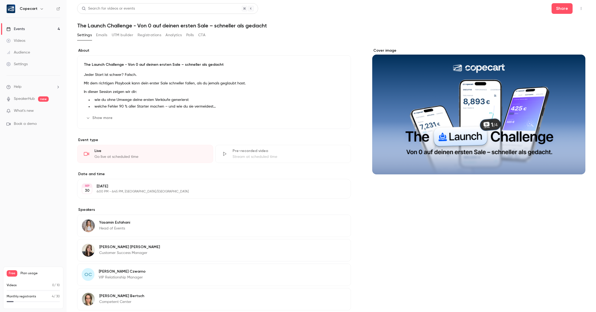
click at [20, 66] on div "Settings" at bounding box center [16, 63] width 21 height 5
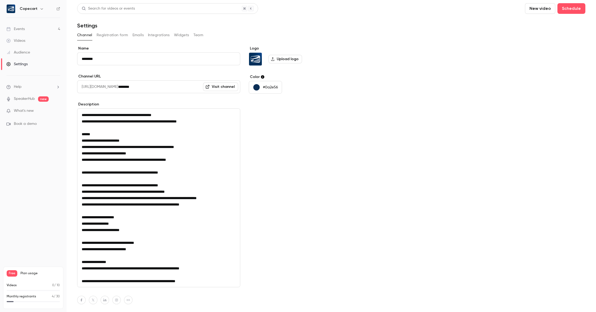
click at [93, 59] on input "********" at bounding box center [158, 58] width 163 height 13
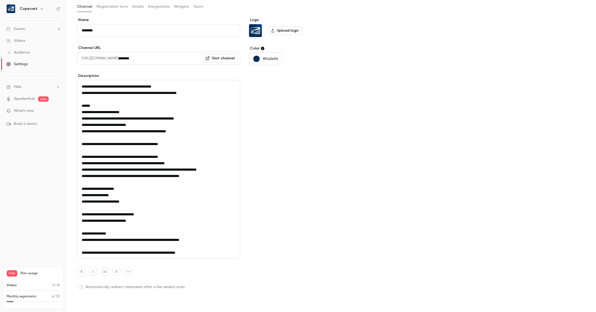
click at [95, 303] on button "Update channel" at bounding box center [98, 303] width 42 height 11
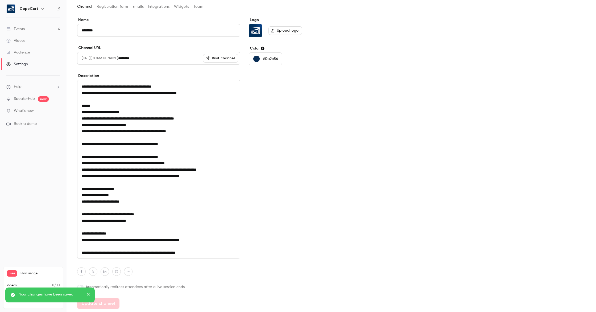
type input "********"
click at [40, 28] on link "Events 4" at bounding box center [33, 29] width 66 height 12
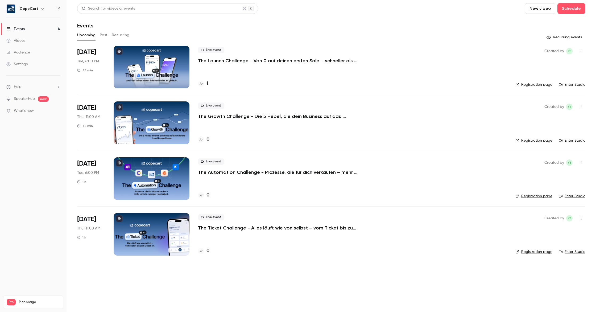
click at [175, 68] on div at bounding box center [152, 67] width 76 height 43
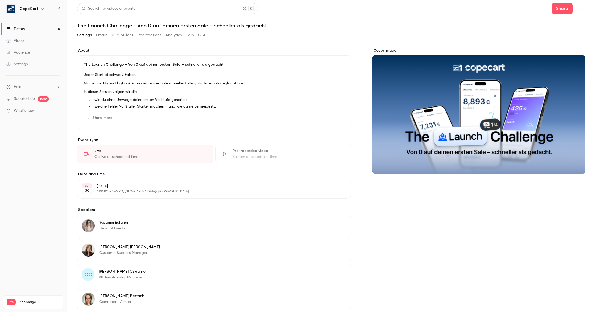
click at [102, 35] on button "Emails" at bounding box center [101, 35] width 11 height 9
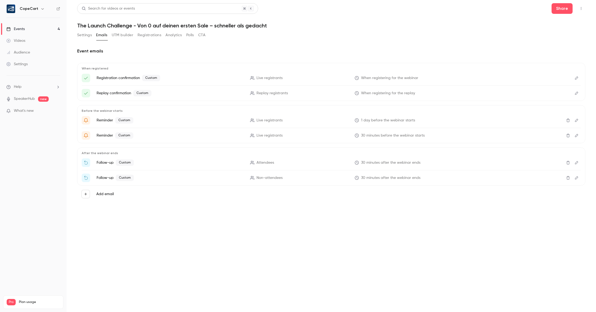
click at [578, 78] on icon "Edit" at bounding box center [576, 78] width 4 height 4
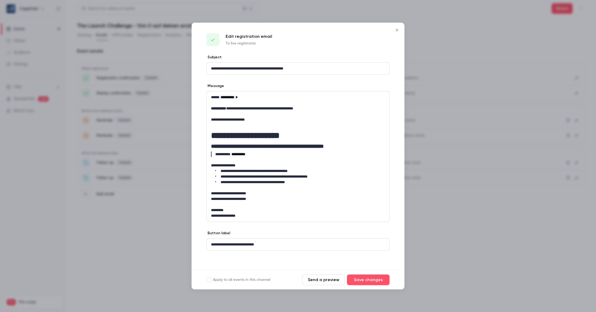
click at [320, 281] on button "Send a preview" at bounding box center [323, 279] width 43 height 11
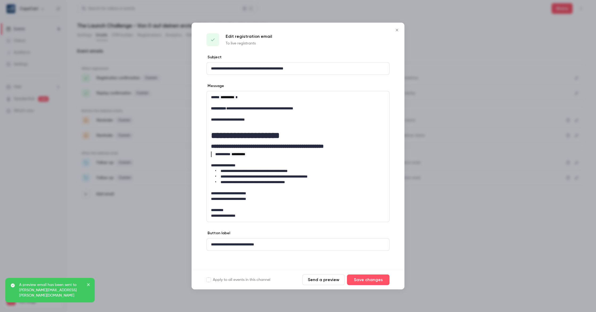
click at [398, 31] on icon "Close" at bounding box center [397, 30] width 6 height 4
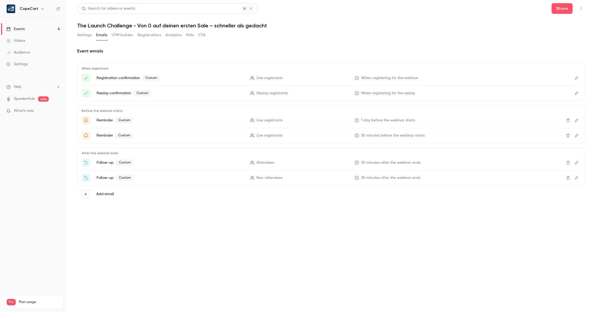
click at [28, 41] on link "Videos" at bounding box center [33, 41] width 66 height 12
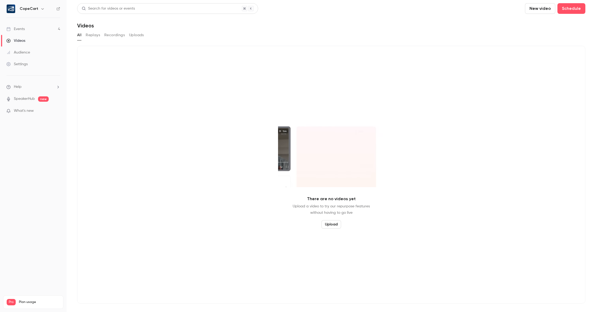
click at [94, 38] on button "Replays" at bounding box center [93, 35] width 14 height 9
click at [32, 63] on link "Settings" at bounding box center [33, 64] width 66 height 12
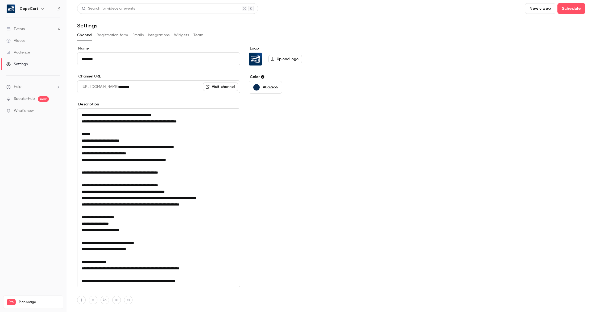
click at [200, 32] on button "Team" at bounding box center [198, 35] width 10 height 9
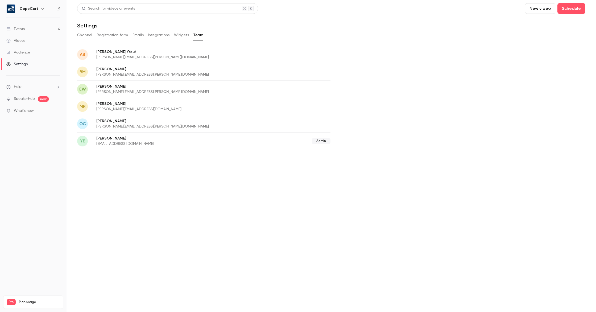
click at [19, 27] on div "Events" at bounding box center [15, 28] width 18 height 5
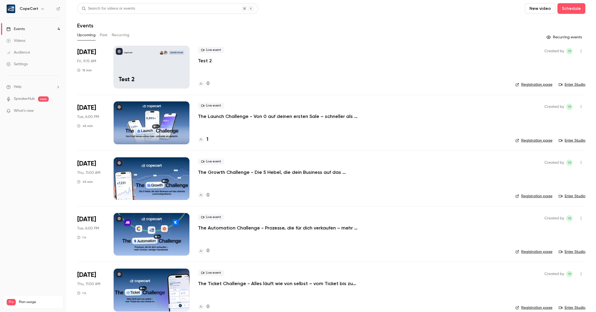
click at [160, 118] on div at bounding box center [152, 122] width 76 height 43
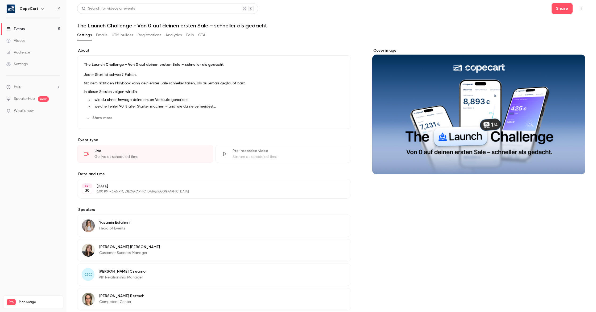
click at [32, 66] on link "Settings" at bounding box center [33, 64] width 66 height 12
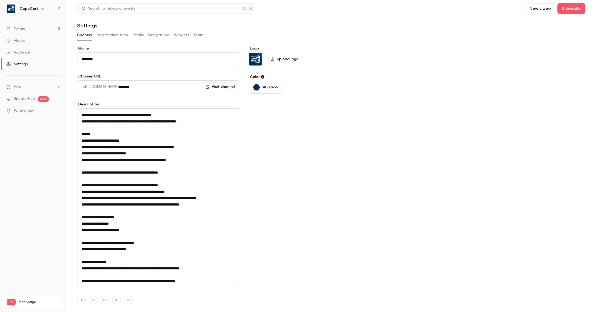
click at [18, 101] on link "SpeakerHub" at bounding box center [24, 99] width 21 height 6
click at [30, 27] on link "Events 5" at bounding box center [33, 29] width 66 height 12
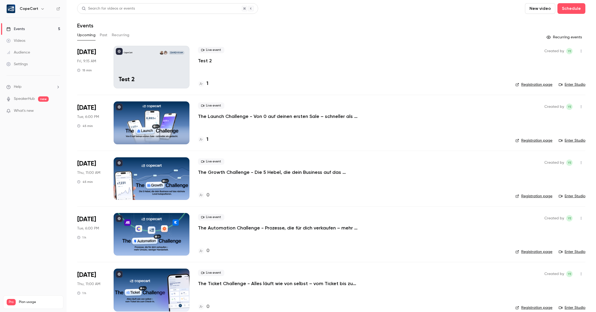
scroll to position [9, 0]
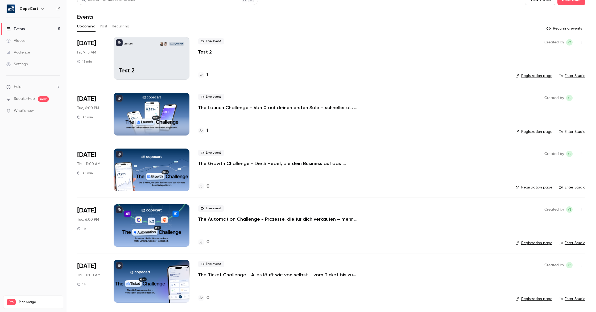
click at [158, 166] on div at bounding box center [152, 169] width 76 height 43
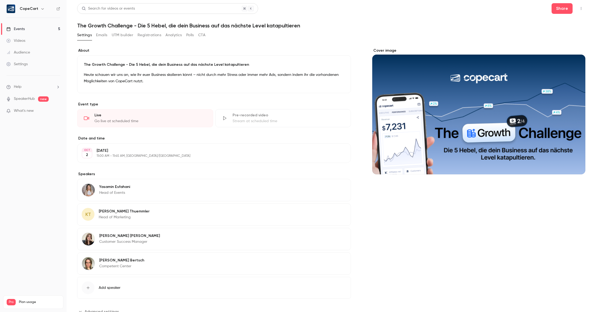
click at [341, 215] on button "Edit" at bounding box center [336, 212] width 19 height 9
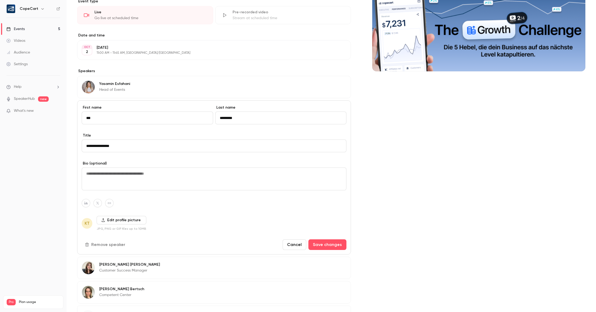
scroll to position [151, 0]
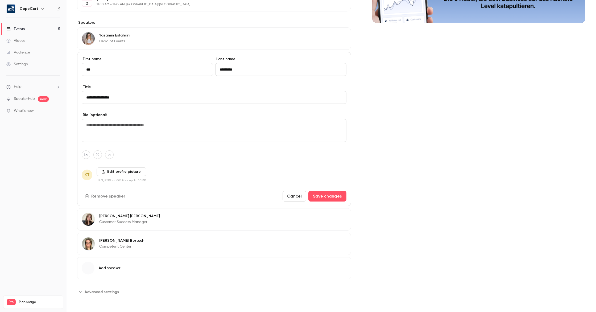
click at [106, 172] on label "Edit profile picture" at bounding box center [122, 171] width 50 height 9
click at [0, 0] on input "Edit profile picture" at bounding box center [0, 0] width 0 height 0
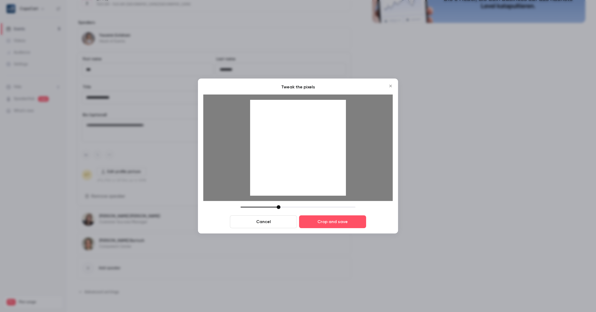
drag, startPoint x: 320, startPoint y: 155, endPoint x: 325, endPoint y: 171, distance: 16.7
click at [320, 165] on div at bounding box center [298, 148] width 96 height 96
click at [341, 224] on button "Crop and save" at bounding box center [332, 221] width 67 height 13
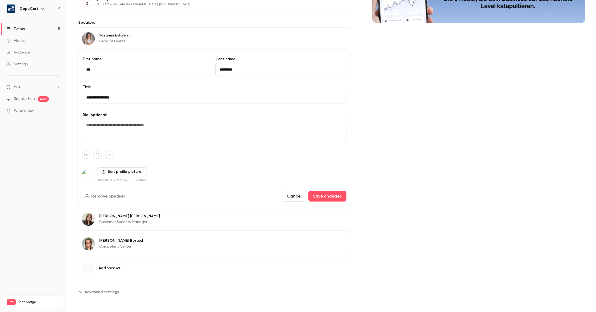
drag, startPoint x: 327, startPoint y: 193, endPoint x: 350, endPoint y: 194, distance: 23.1
click at [327, 194] on button "Save changes" at bounding box center [327, 196] width 38 height 11
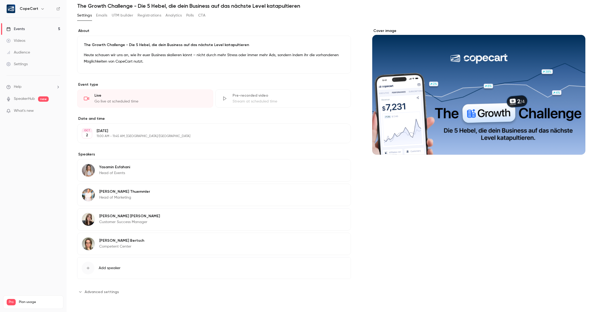
click at [92, 198] on img at bounding box center [88, 194] width 13 height 13
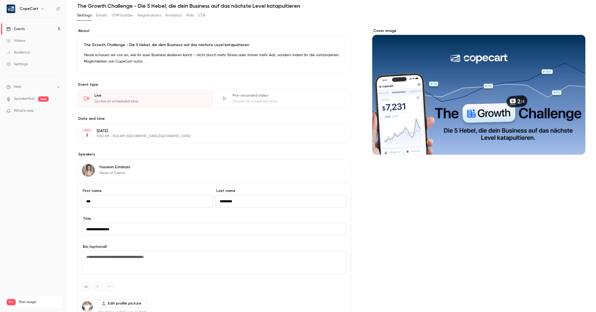
scroll to position [151, 0]
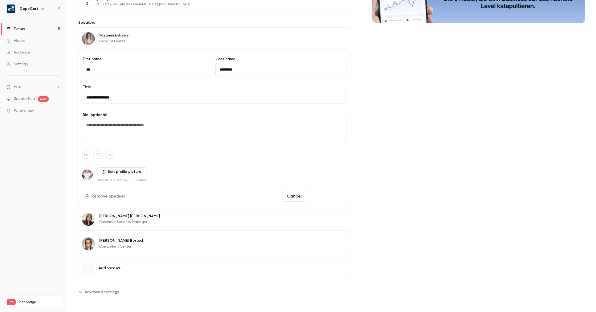
click at [315, 196] on button "Save changes" at bounding box center [327, 196] width 38 height 11
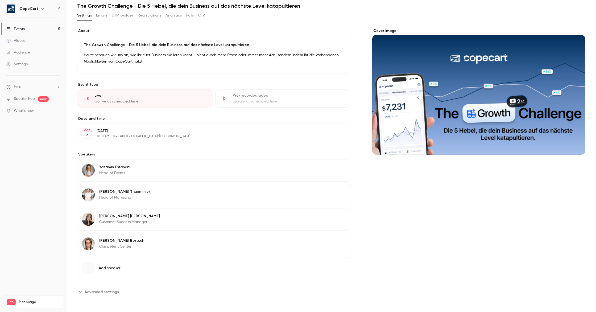
scroll to position [20, 0]
click at [40, 30] on link "Events 5" at bounding box center [33, 29] width 66 height 12
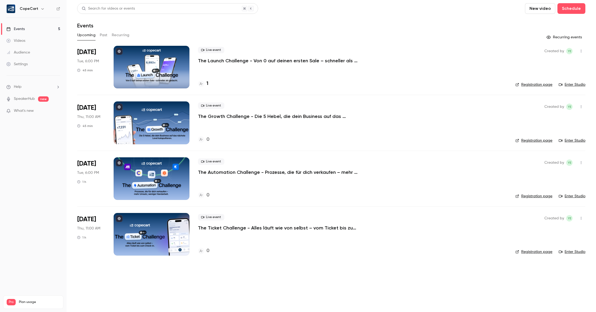
click at [102, 35] on button "Past" at bounding box center [104, 35] width 8 height 9
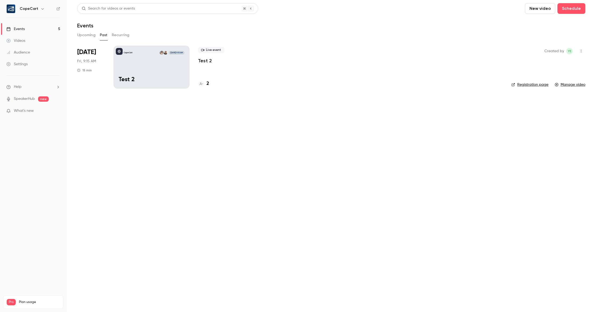
click at [155, 70] on div "CopeCart [DATE] 9:15 AM Test 2" at bounding box center [152, 67] width 76 height 43
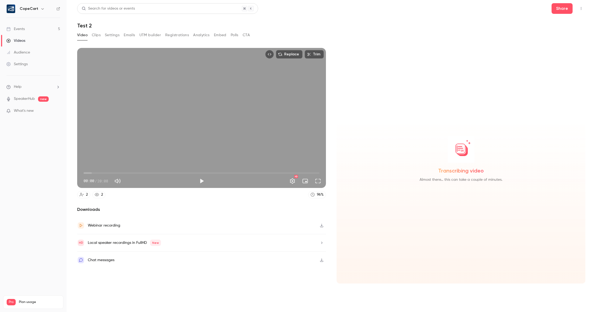
click at [322, 261] on icon "button" at bounding box center [321, 260] width 4 height 4
